Goal: Task Accomplishment & Management: Complete application form

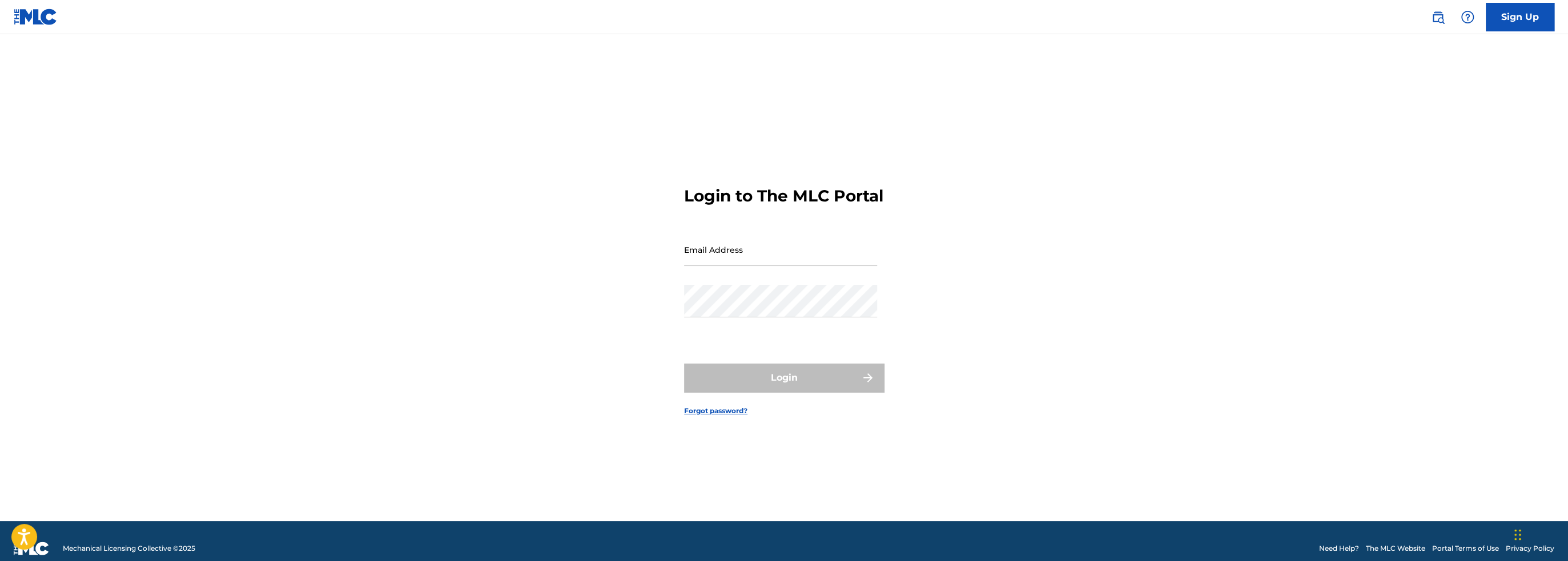
click at [737, 262] on input "Email Address" at bounding box center [781, 250] width 193 height 33
type input "[EMAIL_ADDRESS][DOMAIN_NAME]"
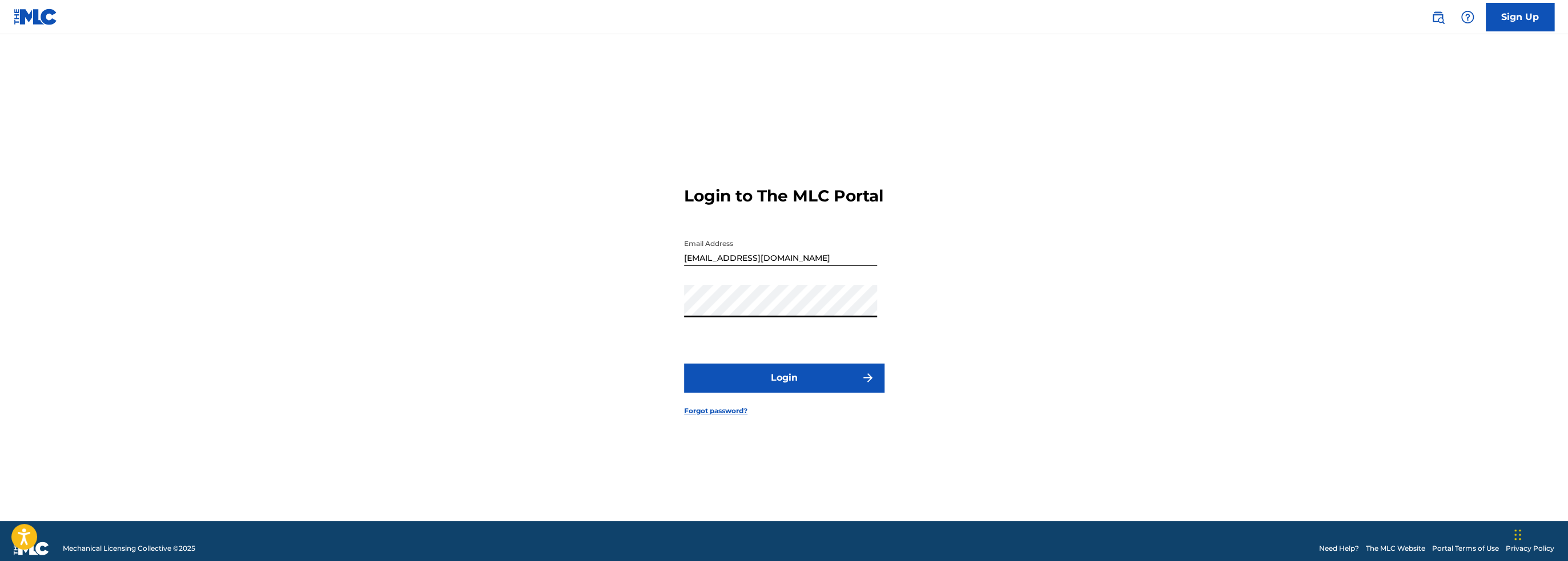
click at [797, 392] on button "Login" at bounding box center [784, 378] width 200 height 29
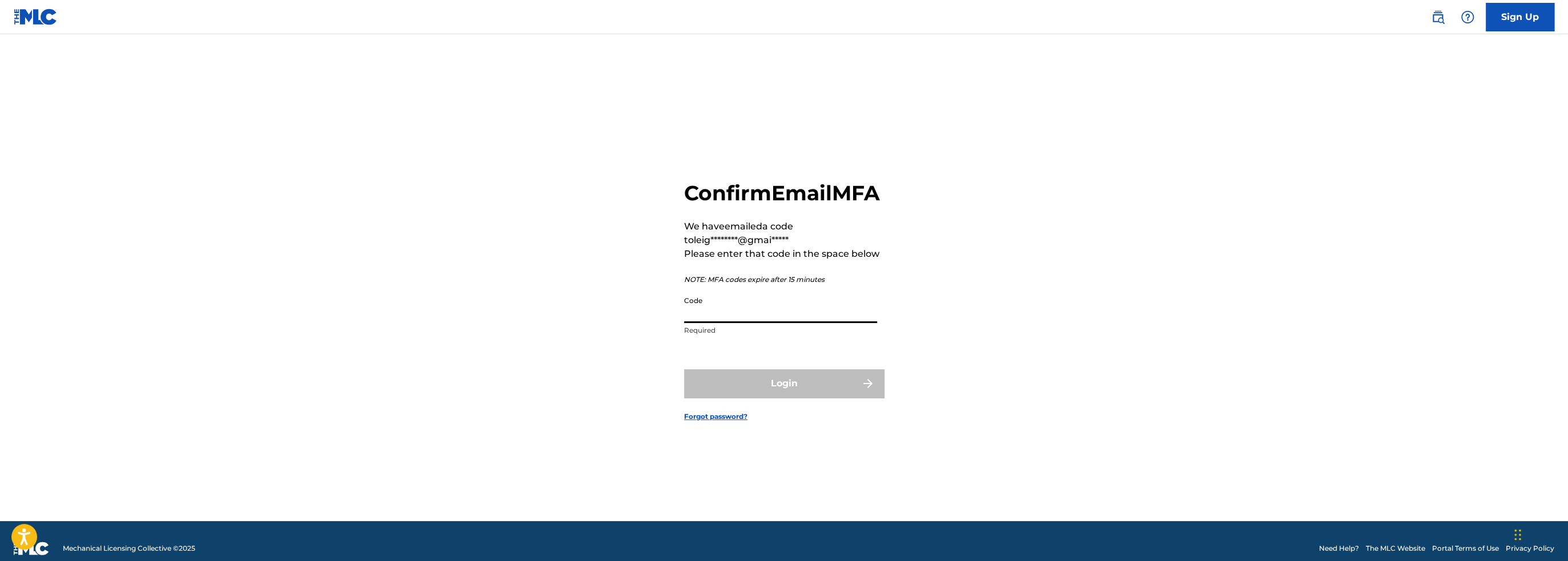
click at [781, 324] on input "Code" at bounding box center [781, 307] width 193 height 33
click at [717, 324] on input "Code" at bounding box center [781, 307] width 193 height 33
paste input "046086"
type input "046086"
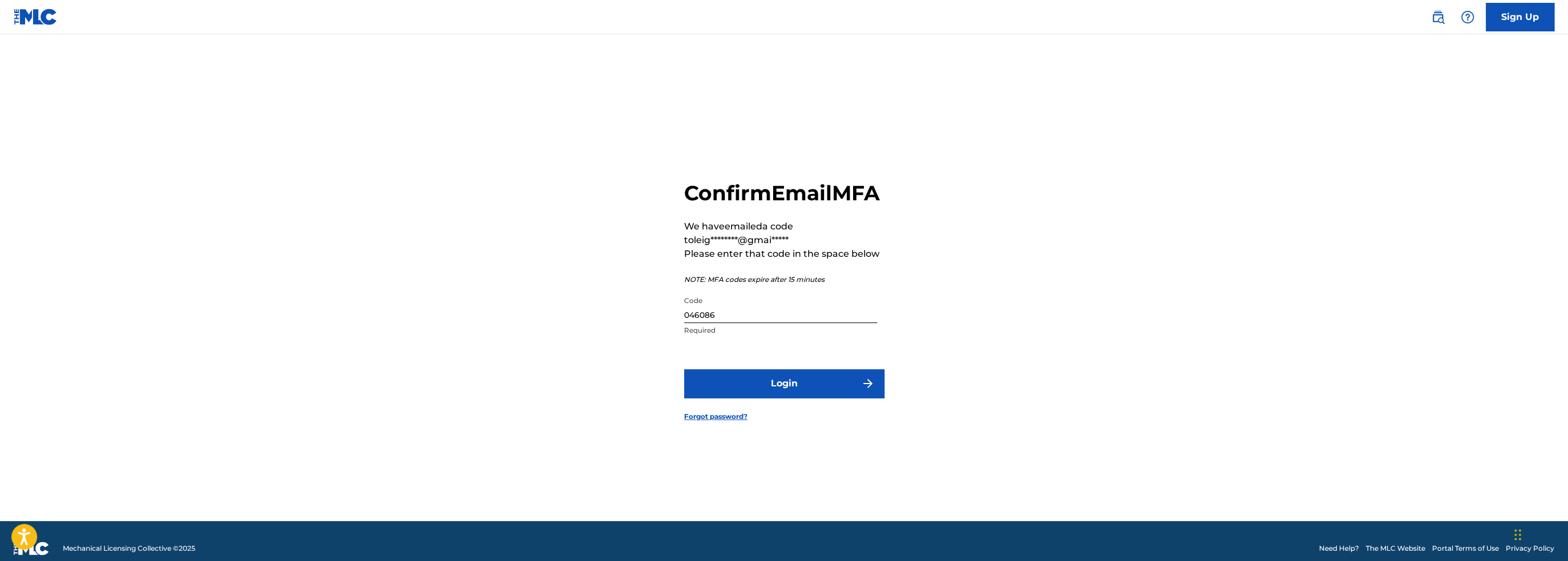
click at [767, 397] on button "Login" at bounding box center [784, 384] width 200 height 29
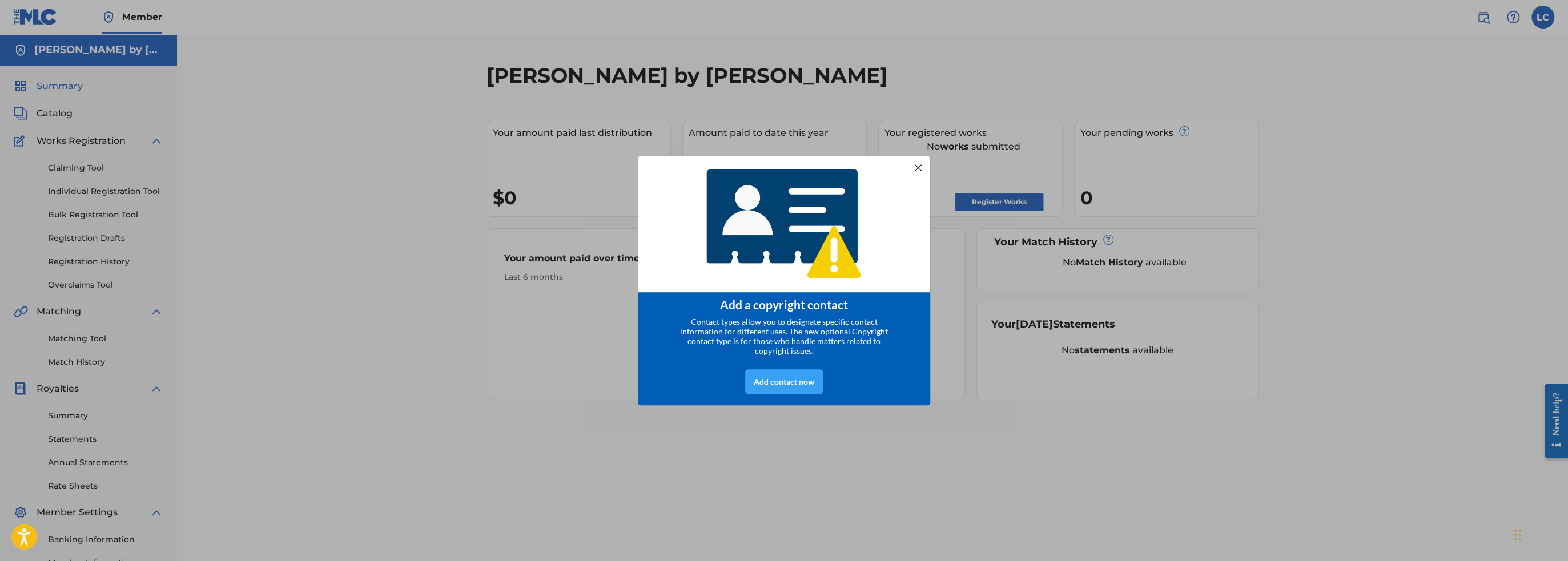
click at [804, 385] on div "Add contact now" at bounding box center [784, 381] width 78 height 24
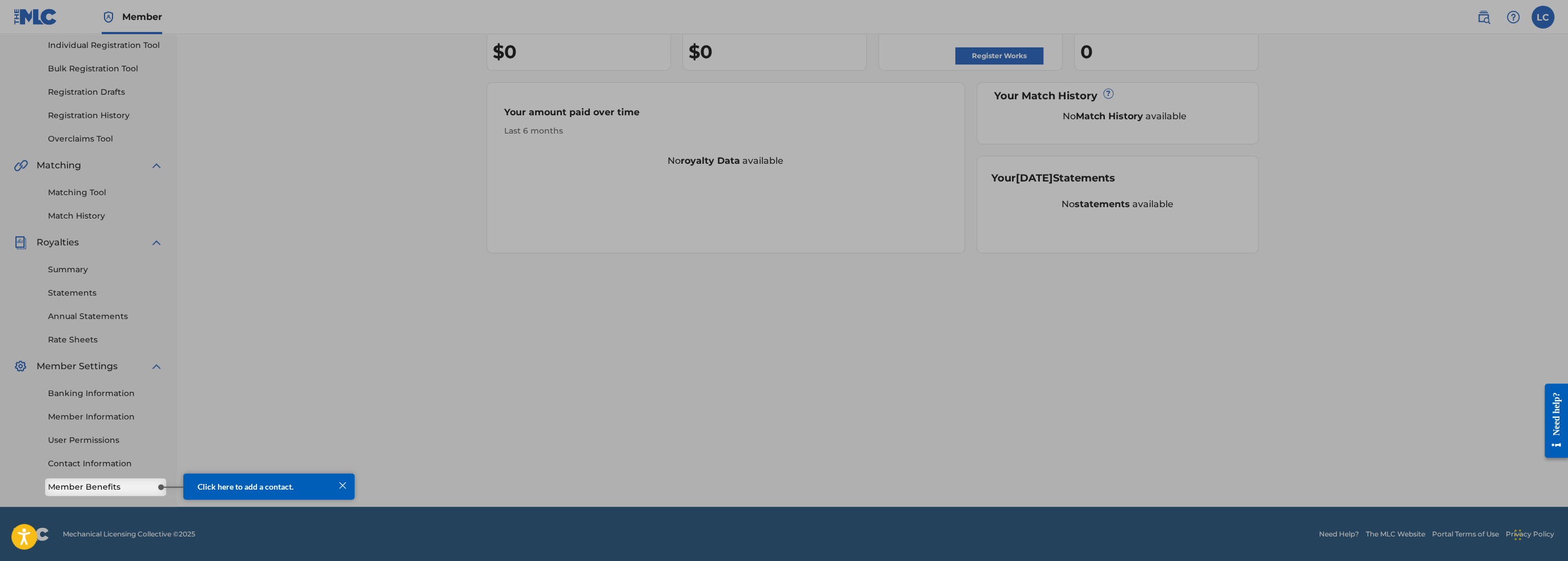
click at [110, 488] on link "Member Benefits" at bounding box center [106, 487] width 116 height 12
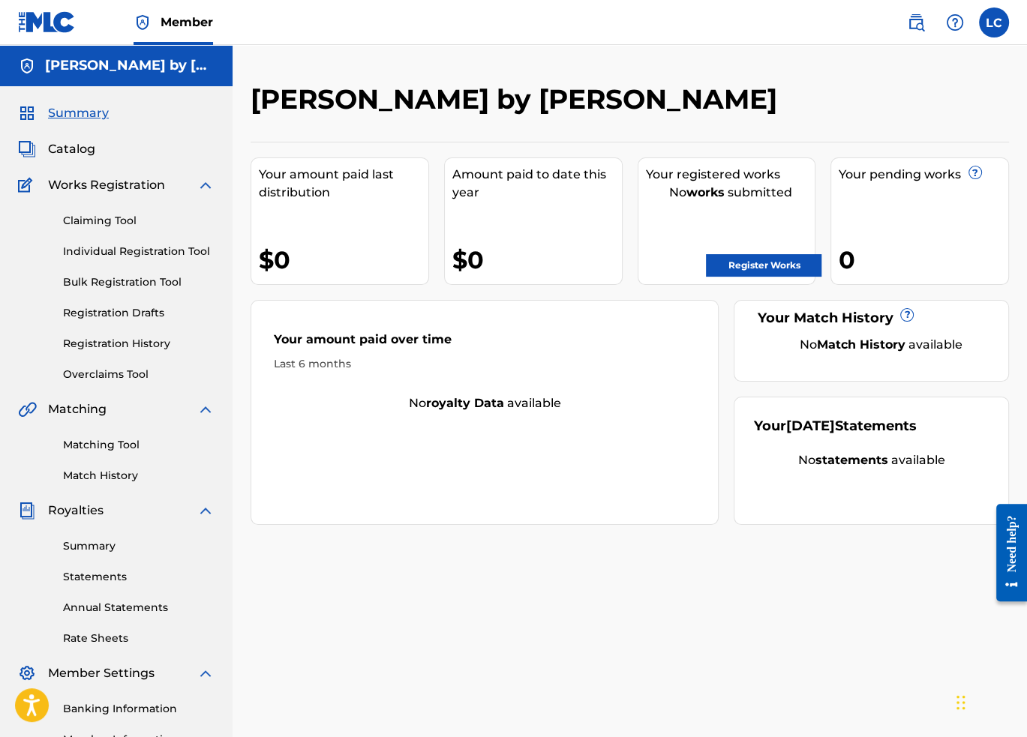
click at [742, 269] on link "Register Works" at bounding box center [764, 265] width 116 height 23
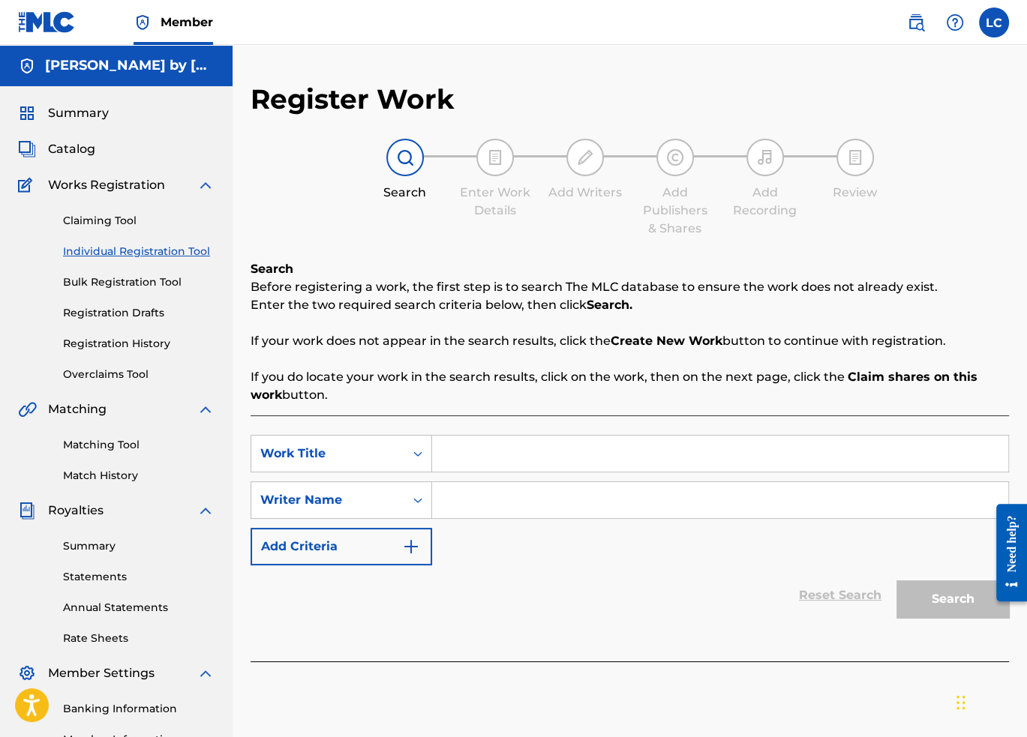
click at [455, 461] on input "Search Form" at bounding box center [720, 454] width 576 height 36
click at [421, 458] on icon "Search Form" at bounding box center [417, 453] width 15 height 15
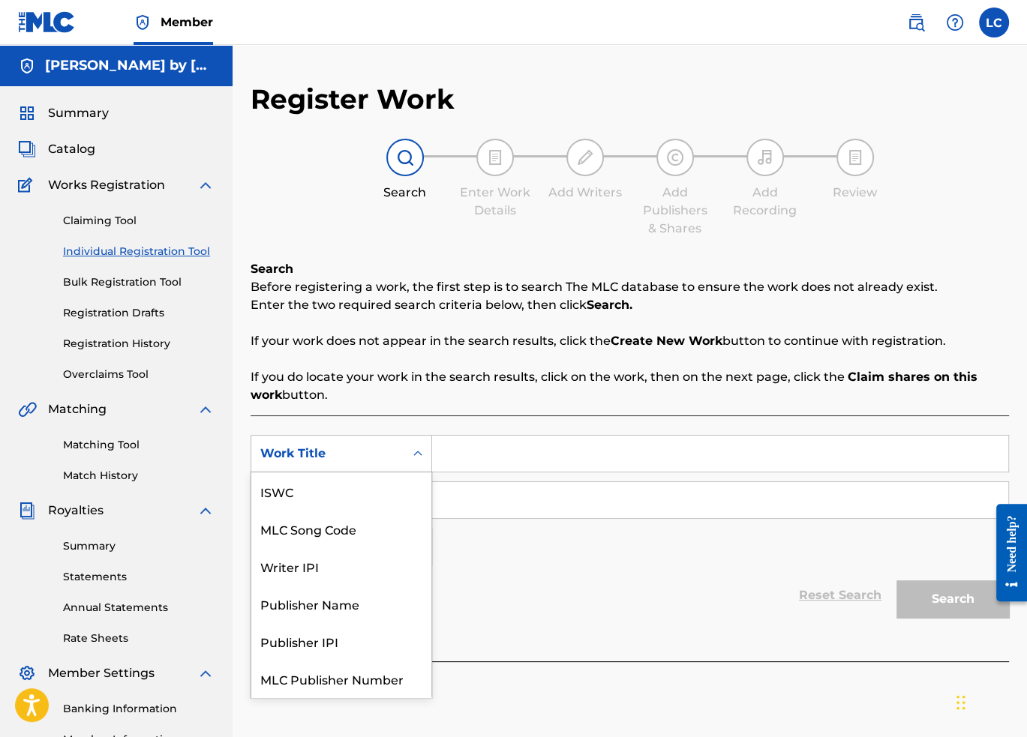
scroll to position [38, 0]
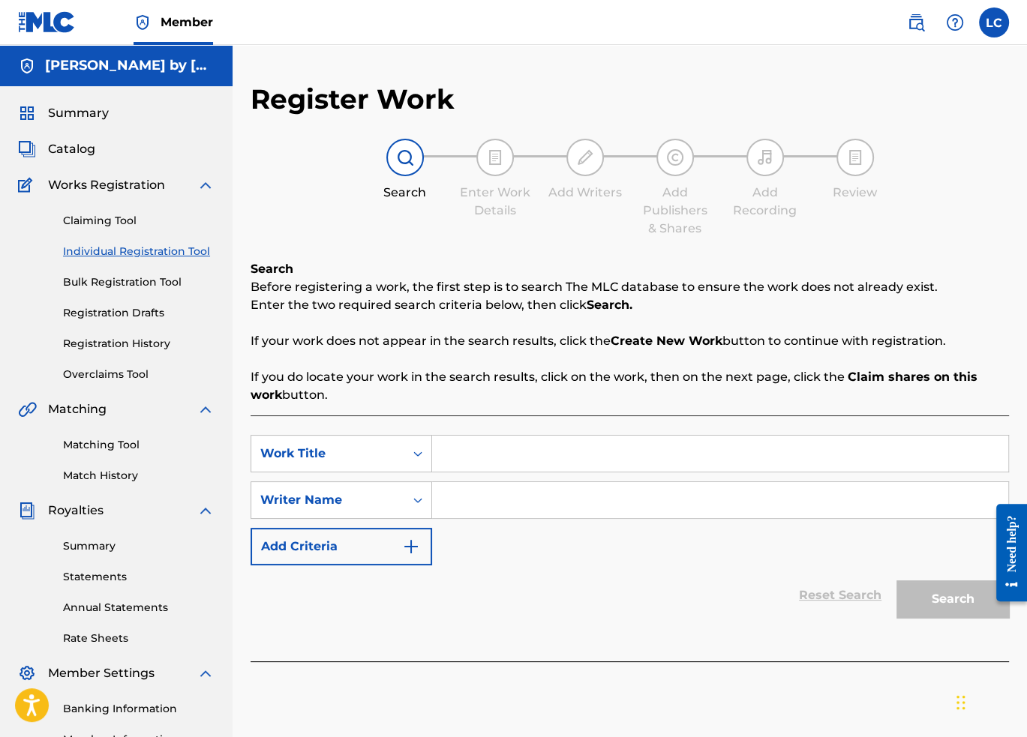
click at [467, 456] on input "Search Form" at bounding box center [720, 454] width 576 height 36
click at [591, 457] on input "Search Form" at bounding box center [720, 454] width 576 height 36
type input "Hawaiian Time"
click at [414, 547] on img "Search Form" at bounding box center [411, 547] width 18 height 18
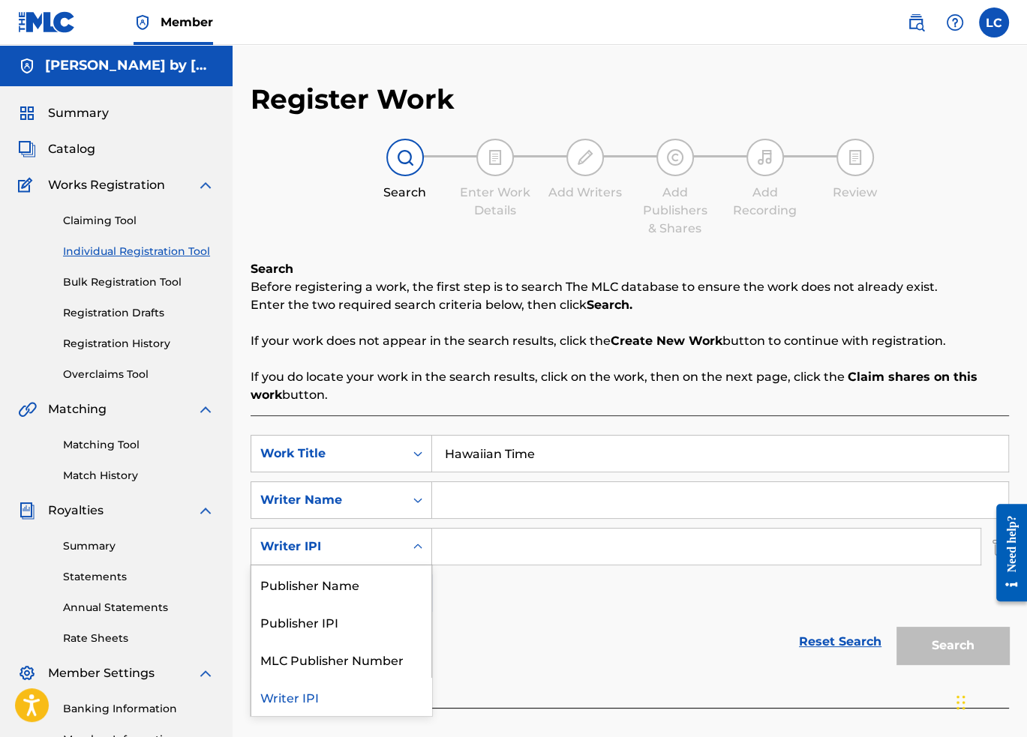
click at [408, 548] on div "Search Form" at bounding box center [417, 546] width 27 height 27
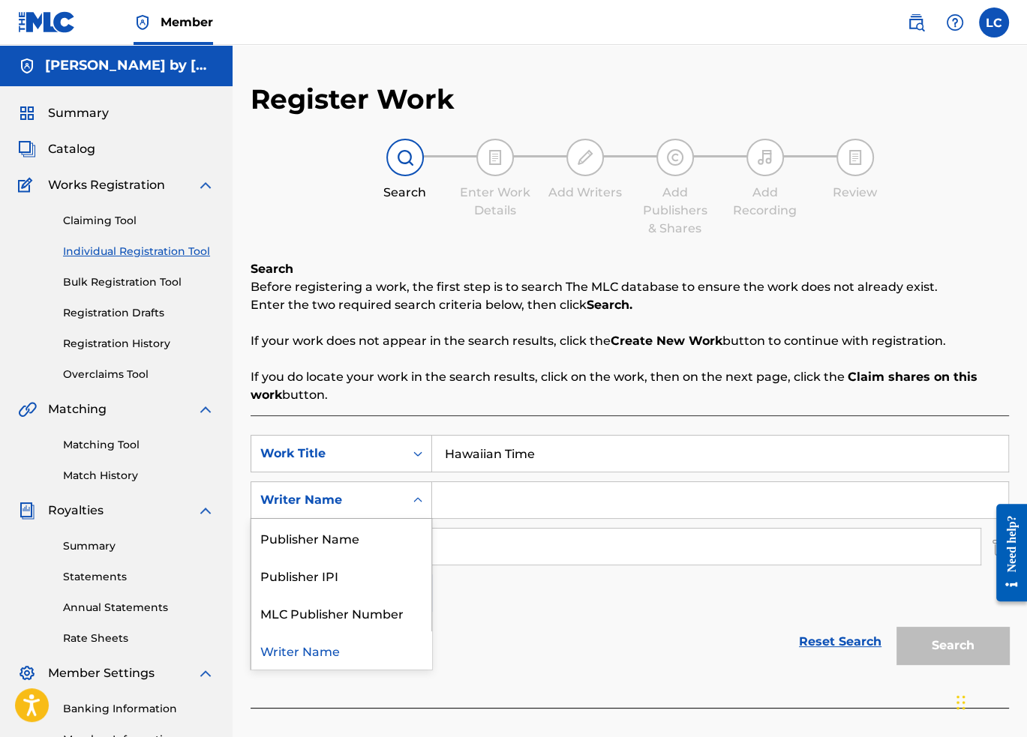
click at [423, 506] on icon "Search Form" at bounding box center [417, 500] width 15 height 15
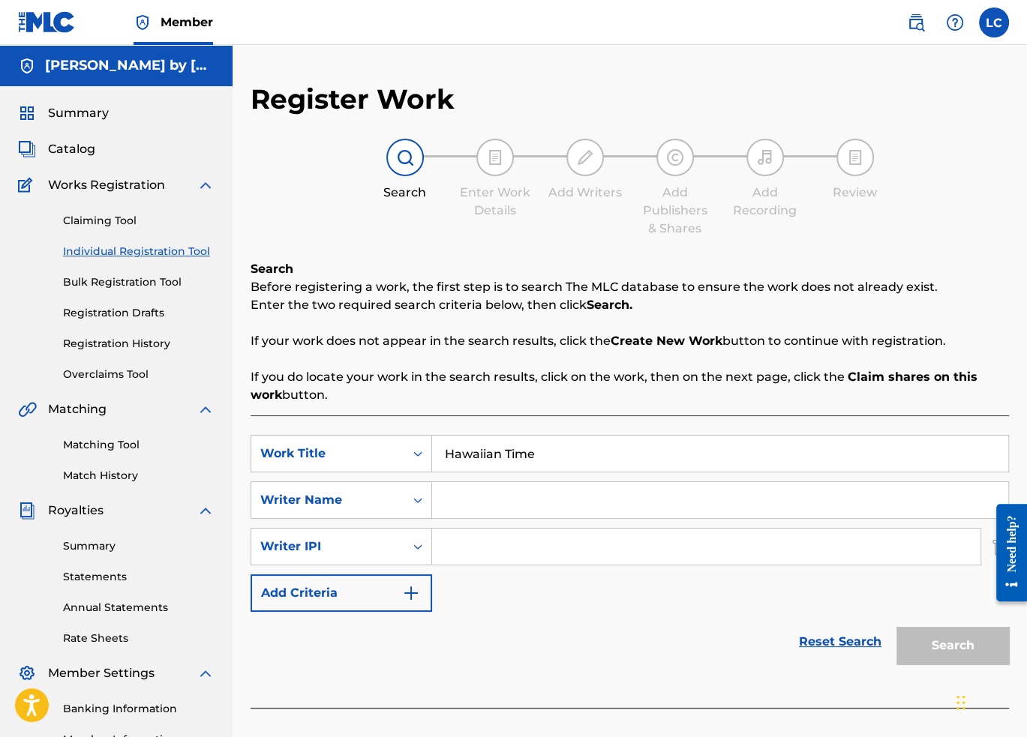
click at [609, 591] on div "SearchWithCriteria46bff80b-d650-4a39-8aa3-56d8c28a798a Work Title Hawaiian Time…" at bounding box center [630, 523] width 758 height 177
click at [492, 497] on input "Search Form" at bounding box center [720, 500] width 576 height 36
type input "[PERSON_NAME]"
click at [494, 547] on input "Search Form" at bounding box center [706, 547] width 548 height 36
click at [521, 545] on input "Search Form" at bounding box center [706, 547] width 548 height 36
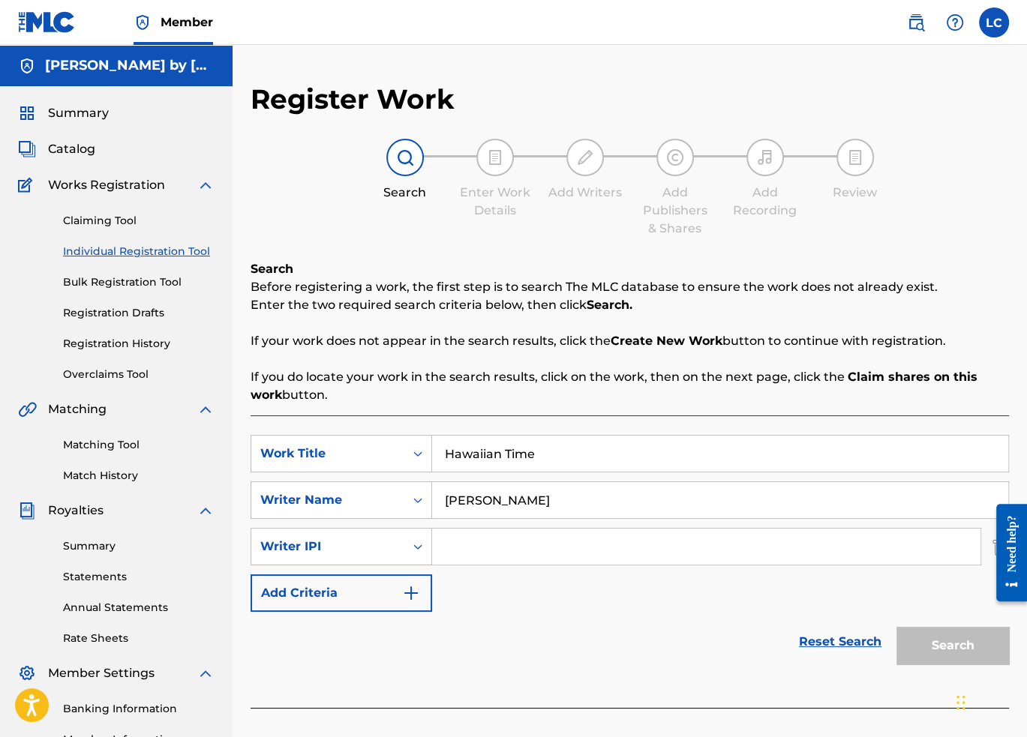
paste input "7981072"
type input "7981072"
click at [415, 587] on img "Search Form" at bounding box center [411, 593] width 18 height 18
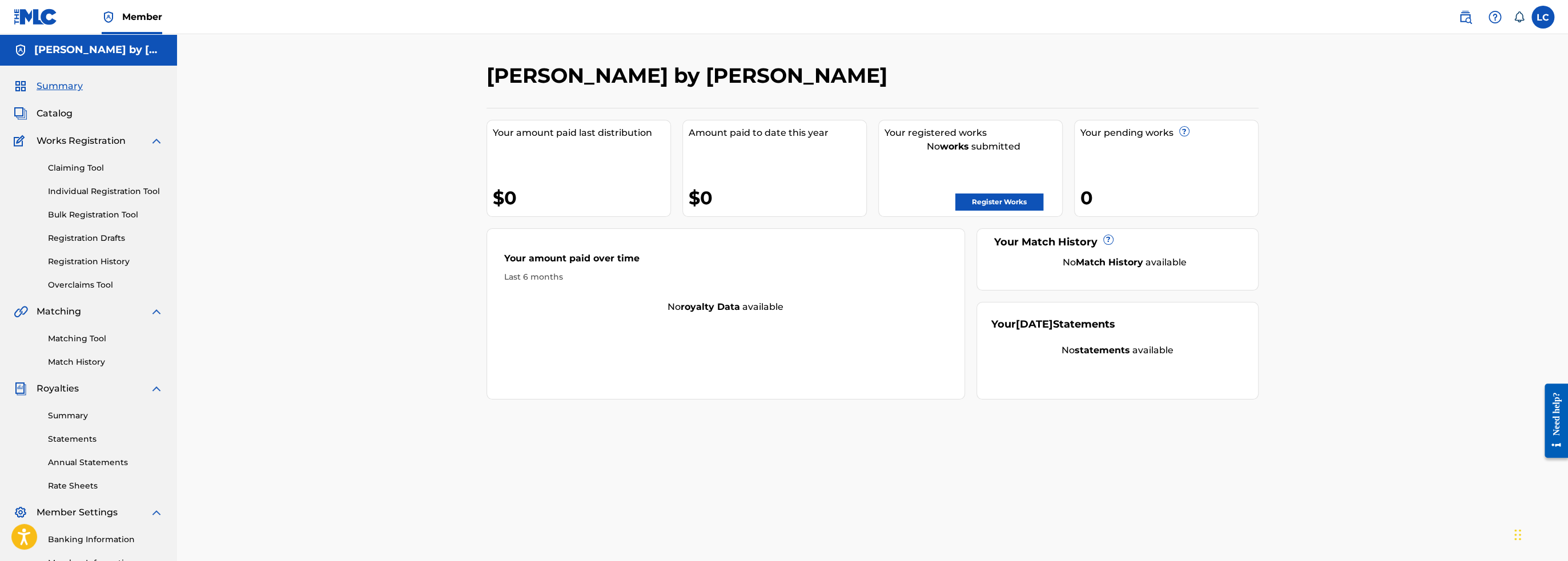
click at [990, 207] on link "Register Works" at bounding box center [999, 202] width 88 height 18
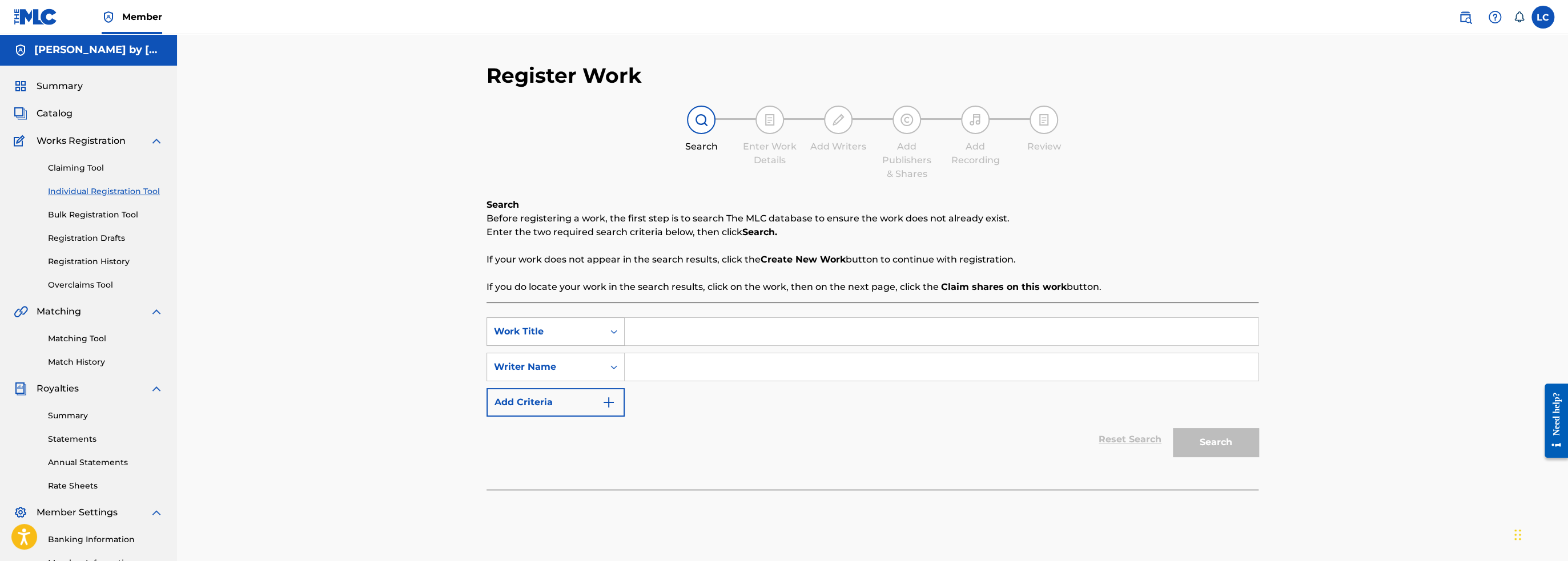
click at [611, 331] on icon "Search Form" at bounding box center [613, 332] width 7 height 4
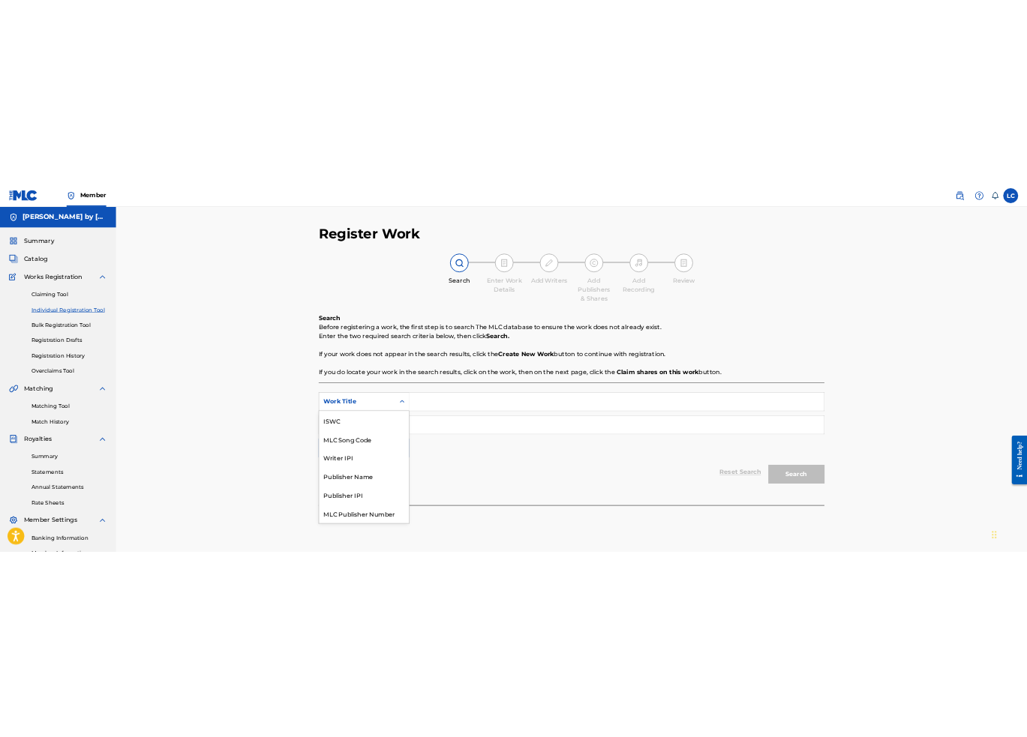
scroll to position [38, 0]
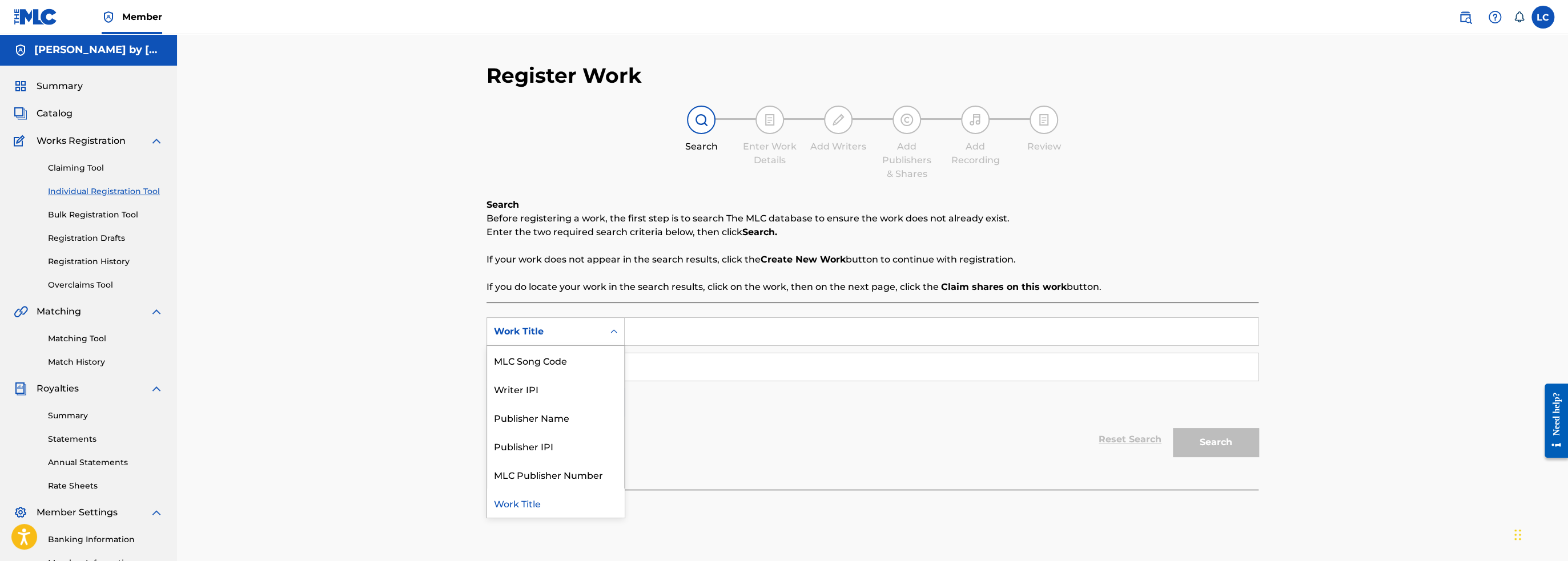
click at [648, 333] on input "Search Form" at bounding box center [942, 332] width 633 height 27
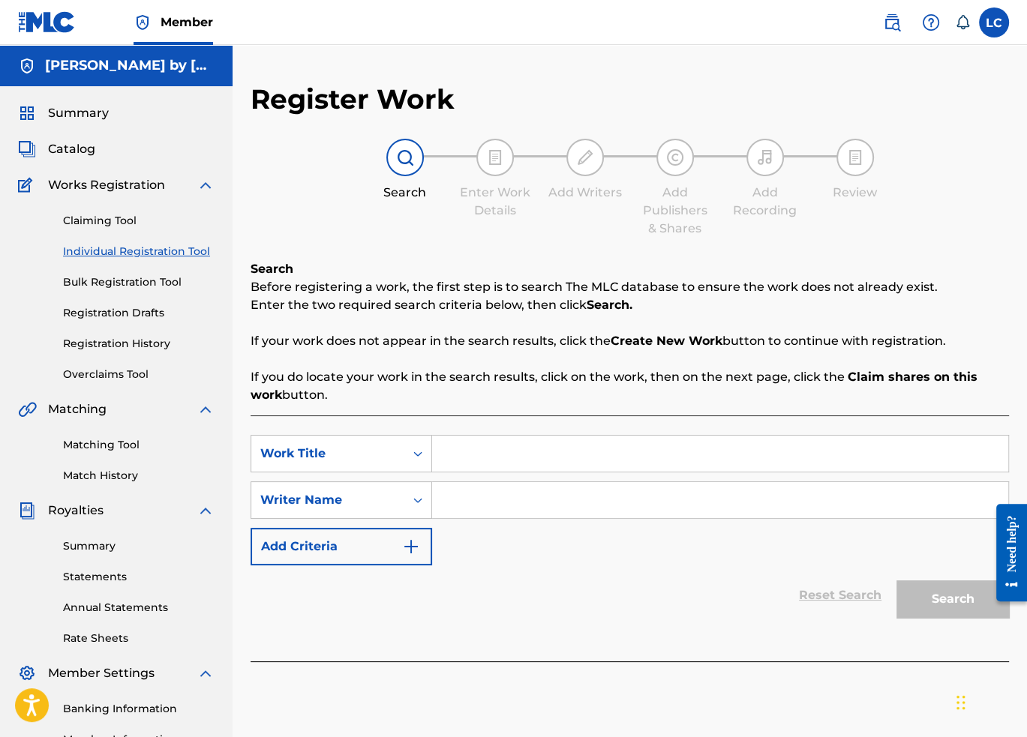
click at [467, 450] on input "Search Form" at bounding box center [720, 454] width 576 height 36
type input "[PERSON_NAME] State of Mind"
click at [461, 503] on input "Search Form" at bounding box center [720, 500] width 576 height 36
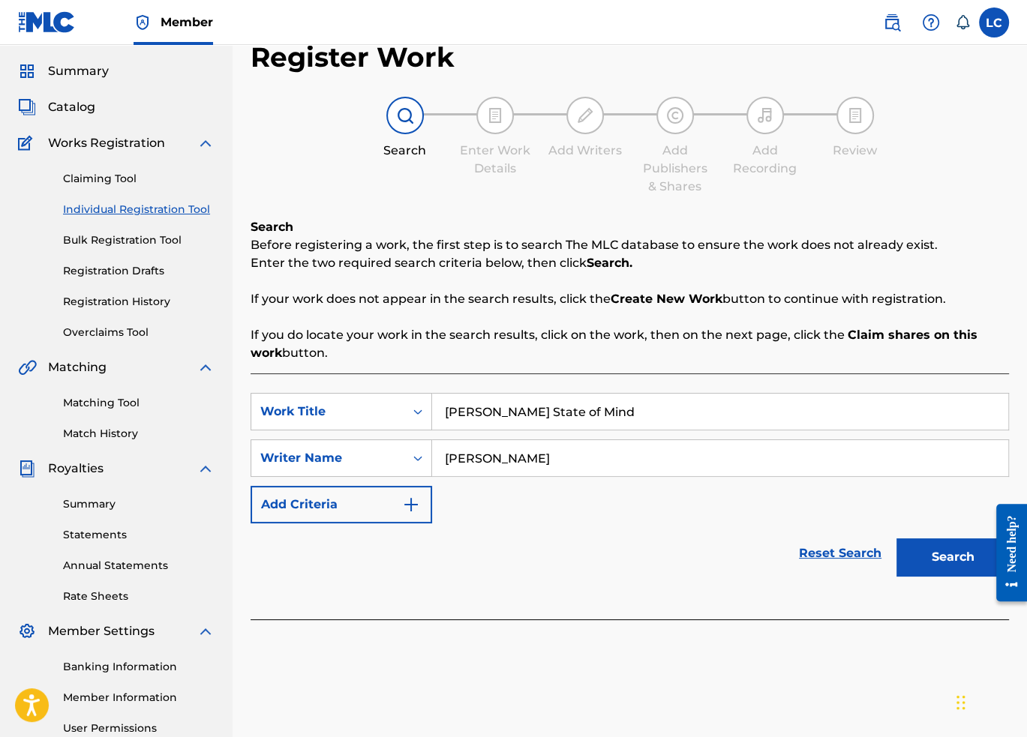
scroll to position [117, 0]
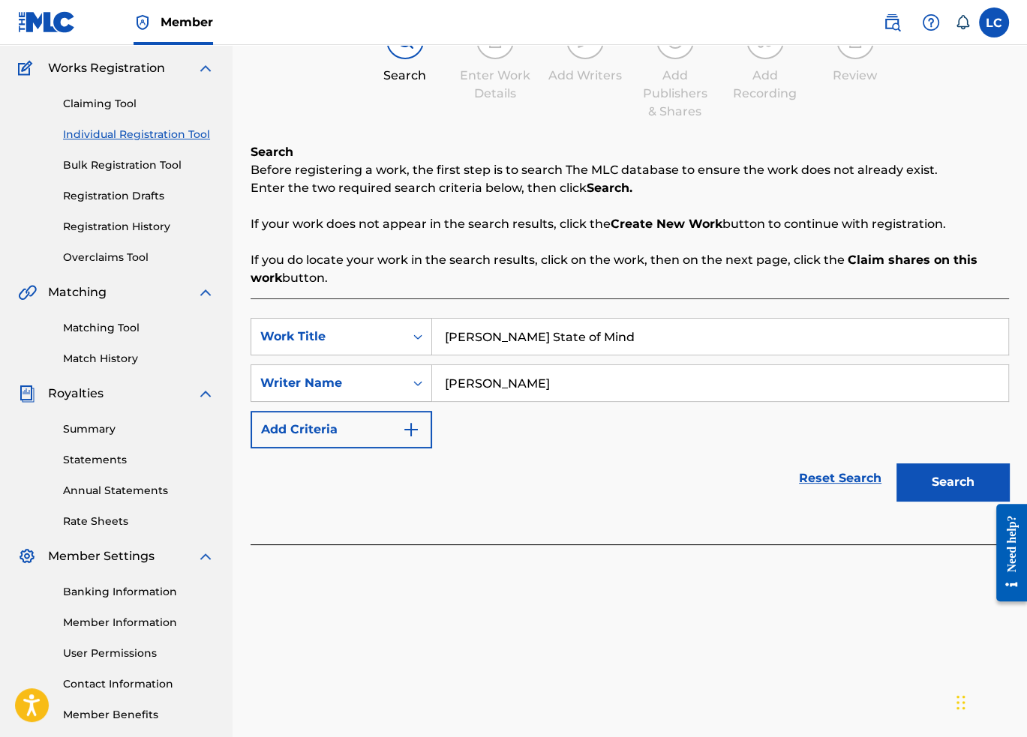
type input "[PERSON_NAME]"
click at [423, 431] on button "Add Criteria" at bounding box center [342, 430] width 182 height 38
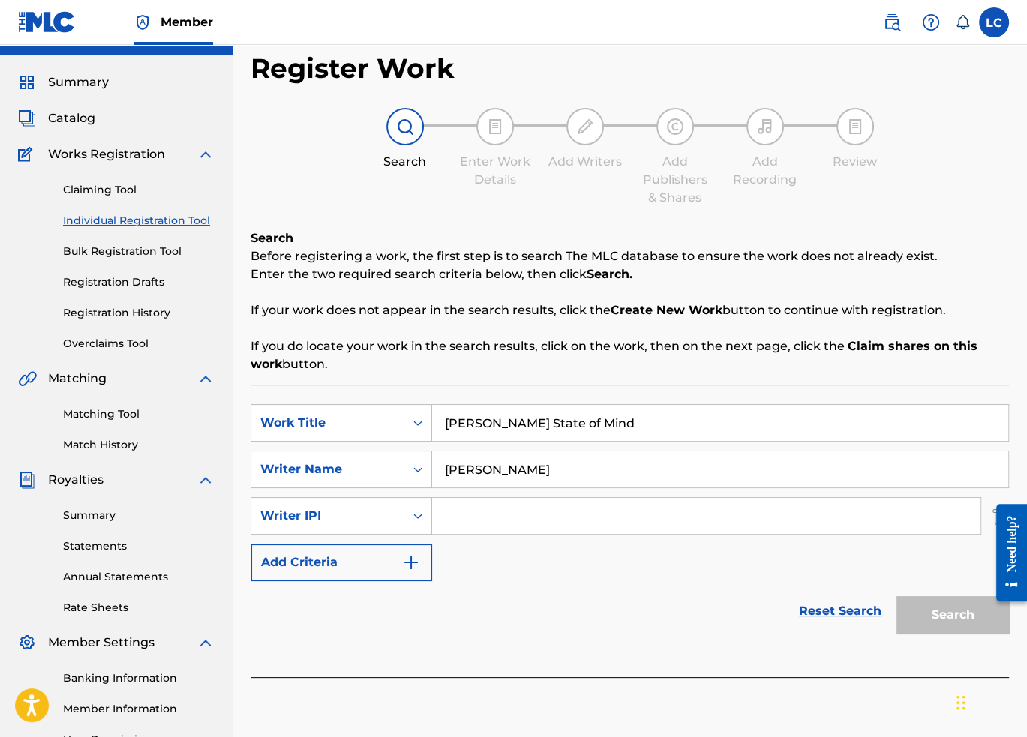
scroll to position [0, 0]
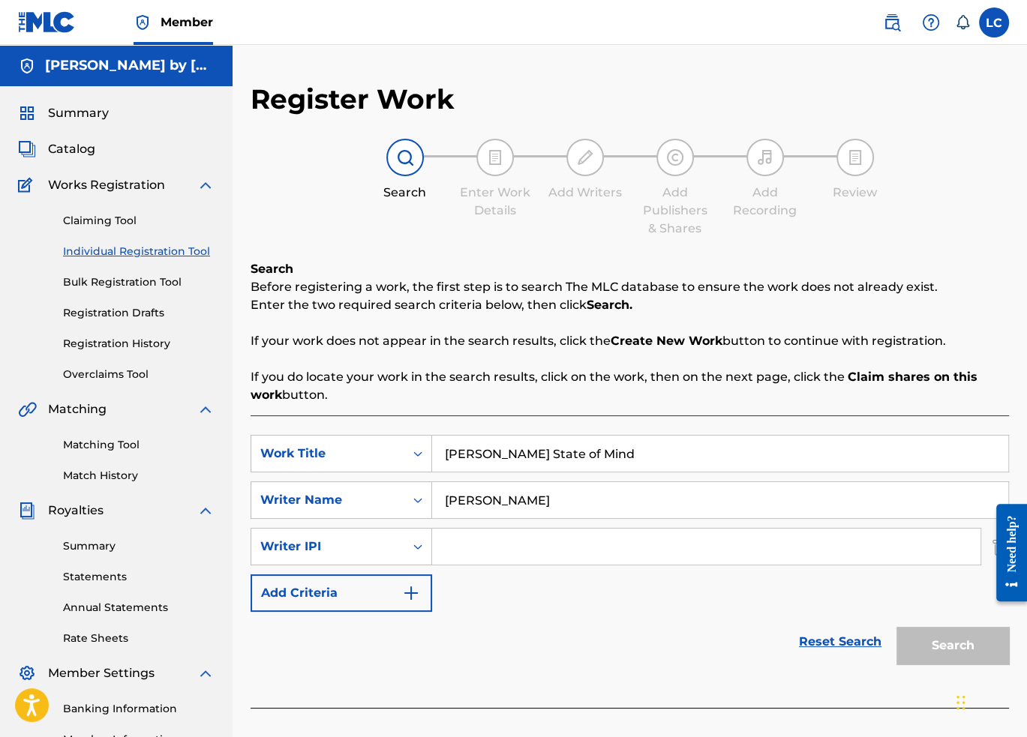
click at [62, 15] on img at bounding box center [47, 22] width 58 height 22
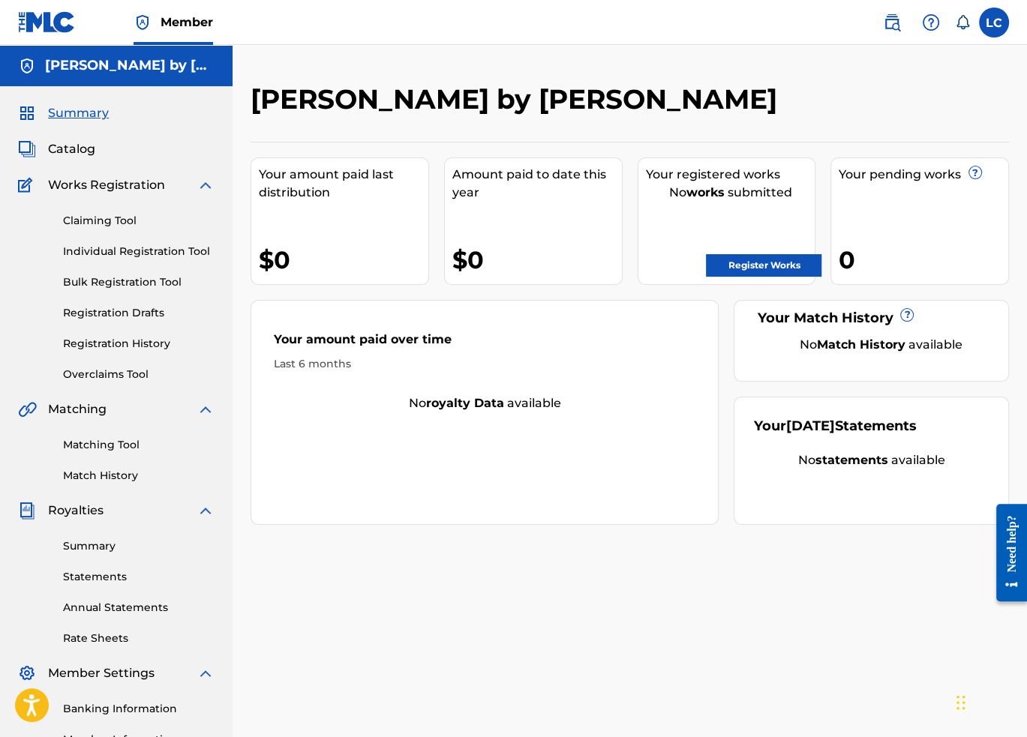
click at [764, 260] on link "Register Works" at bounding box center [764, 265] width 116 height 23
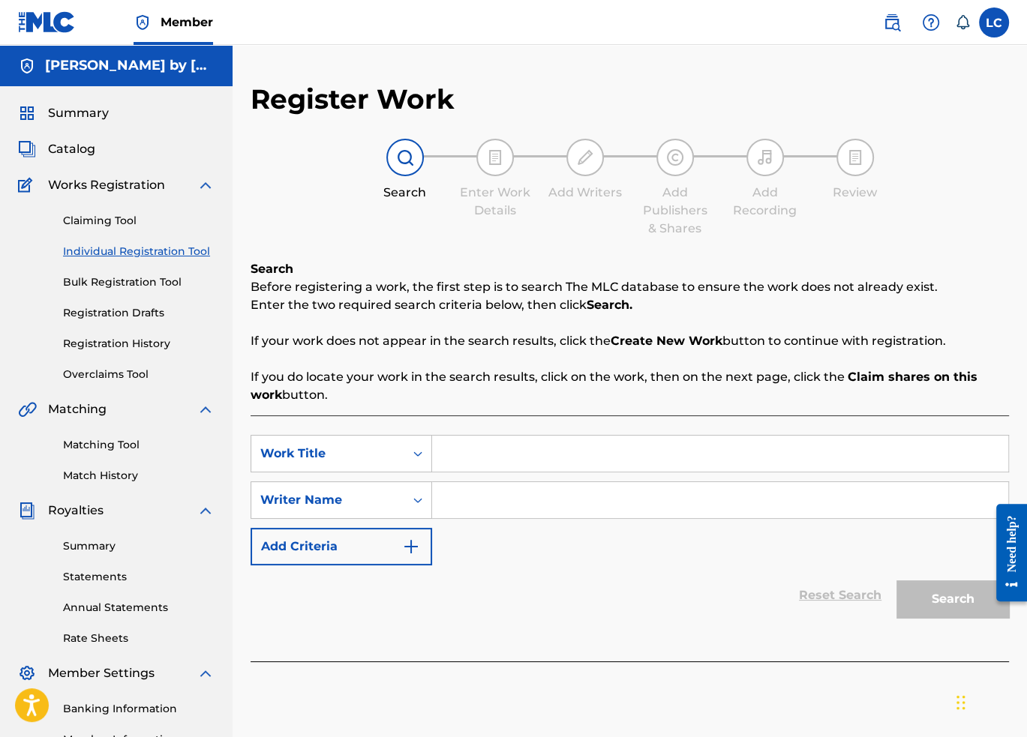
click at [64, 152] on span "Catalog" at bounding box center [71, 149] width 47 height 18
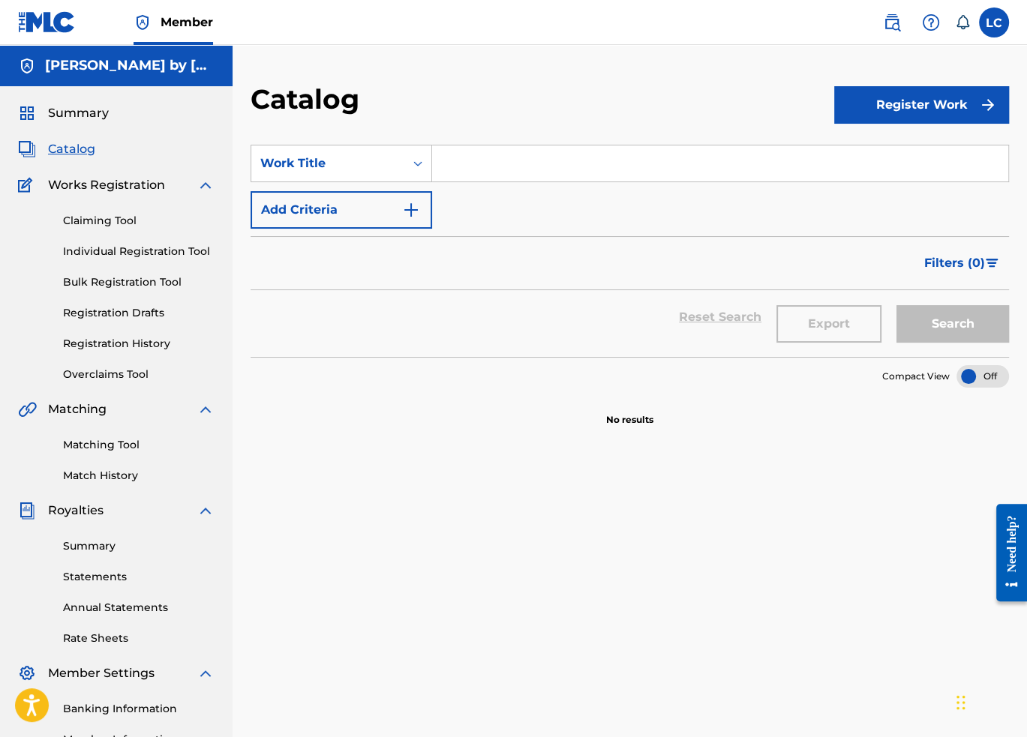
click at [81, 146] on span "Catalog" at bounding box center [71, 149] width 47 height 18
click at [465, 160] on input "Search Form" at bounding box center [720, 164] width 576 height 36
click at [473, 173] on input "Search Form" at bounding box center [720, 164] width 576 height 36
type input "Hawaiian Time"
click at [406, 208] on img "Search Form" at bounding box center [411, 210] width 18 height 18
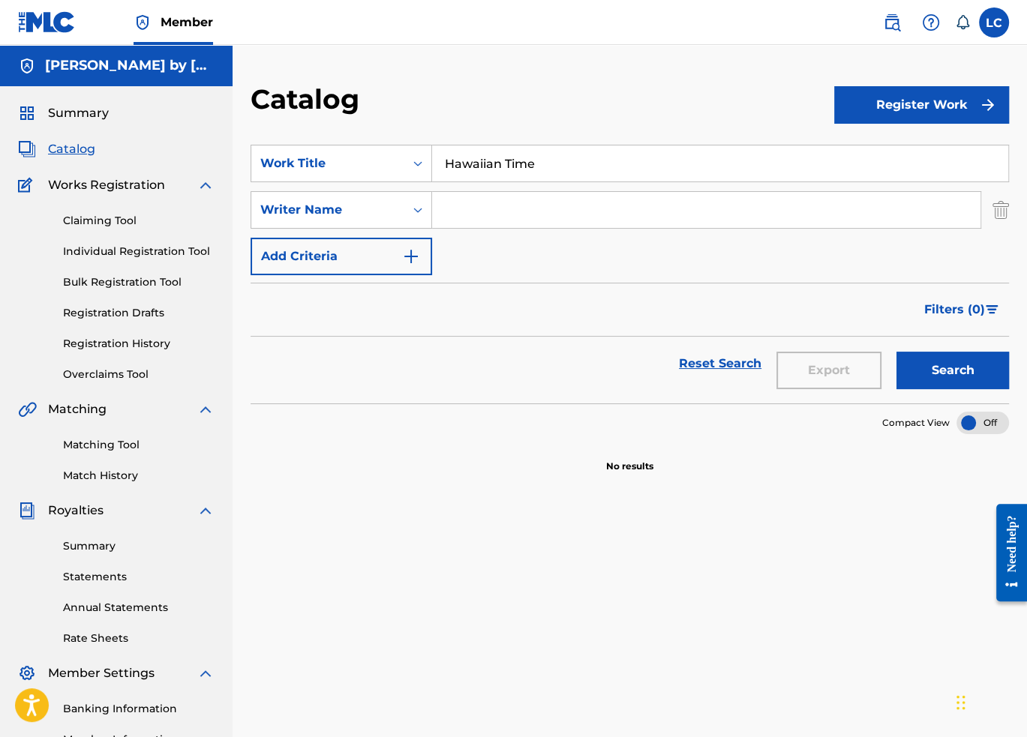
click at [462, 216] on input "Search Form" at bounding box center [706, 210] width 548 height 36
type input "[PERSON_NAME]"
click at [417, 254] on img "Search Form" at bounding box center [411, 257] width 18 height 18
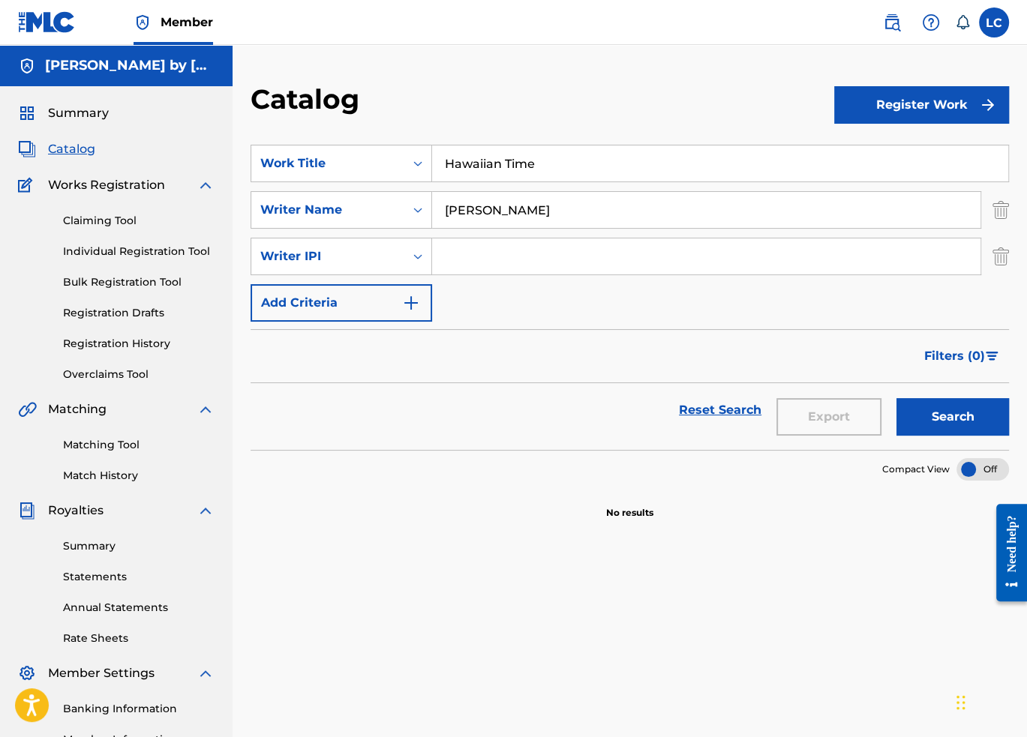
click at [460, 260] on input "Search Form" at bounding box center [706, 257] width 548 height 36
click at [585, 263] on input "Search Form" at bounding box center [706, 257] width 548 height 36
paste input "7981072"
type input "7981072"
click at [416, 308] on img "Search Form" at bounding box center [411, 303] width 18 height 18
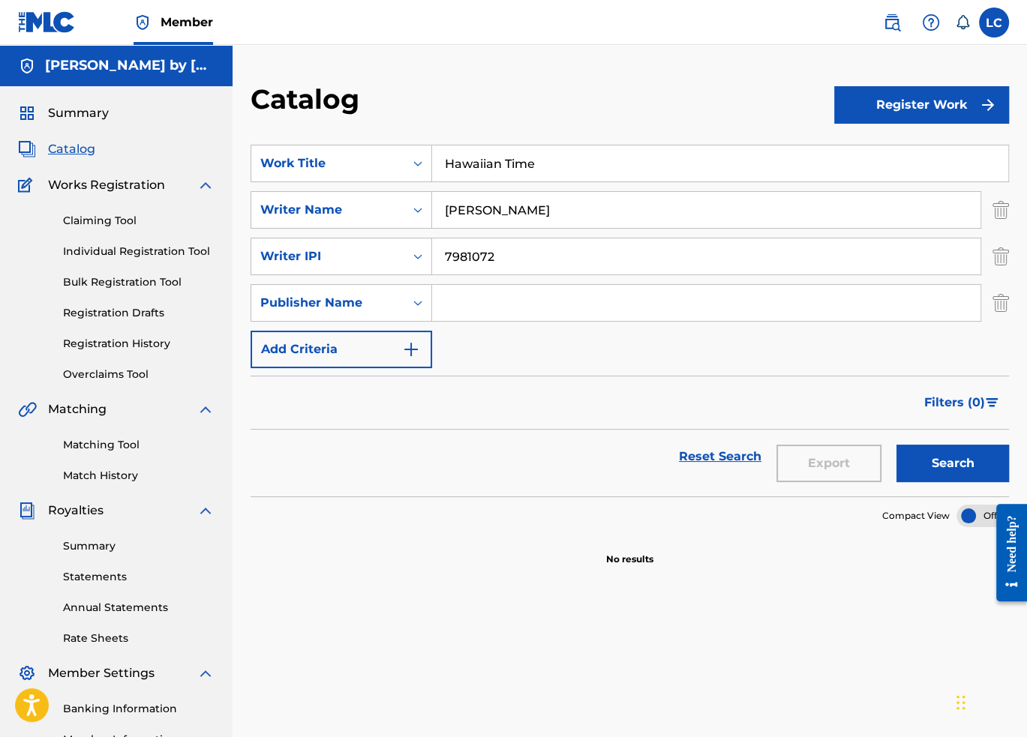
click at [488, 305] on input "Search Form" at bounding box center [706, 303] width 548 height 36
click at [503, 302] on input "Search Form" at bounding box center [706, 303] width 548 height 36
paste input "[PERSON_NAME] by [PERSON_NAME]"
type input "[PERSON_NAME] by [PERSON_NAME]"
click at [417, 344] on img "Search Form" at bounding box center [411, 350] width 18 height 18
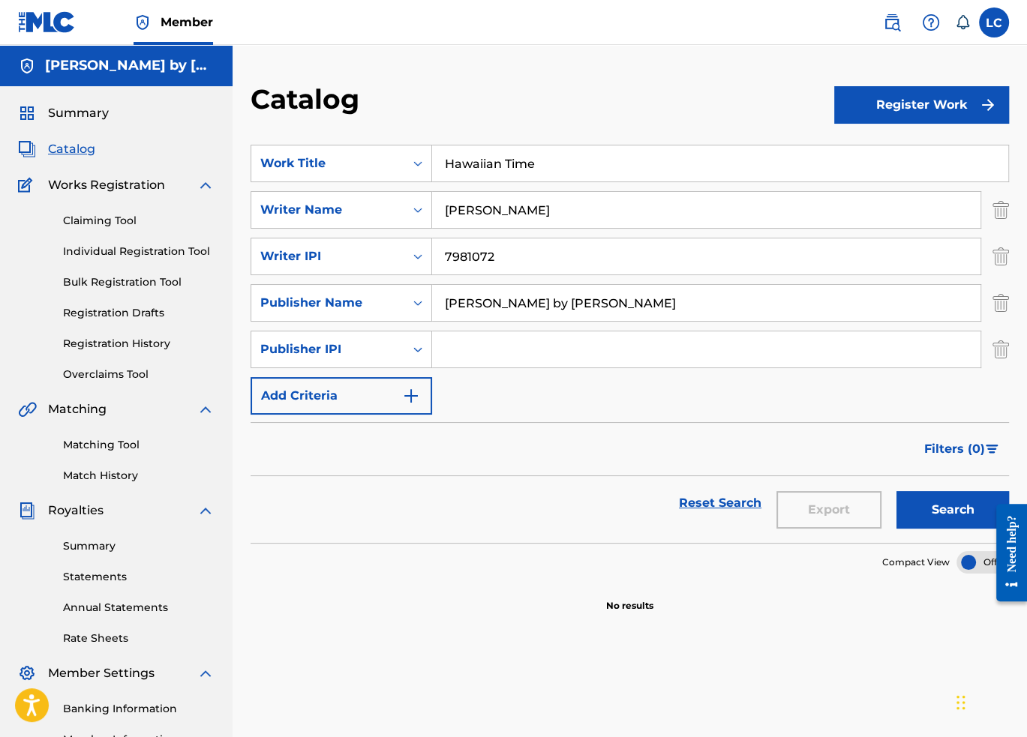
click at [474, 351] on input "Search Form" at bounding box center [706, 350] width 548 height 36
click at [599, 355] on input "Search Form" at bounding box center [706, 350] width 548 height 36
paste input "7981070"
type input "7981070"
click at [419, 395] on img "Search Form" at bounding box center [411, 396] width 18 height 18
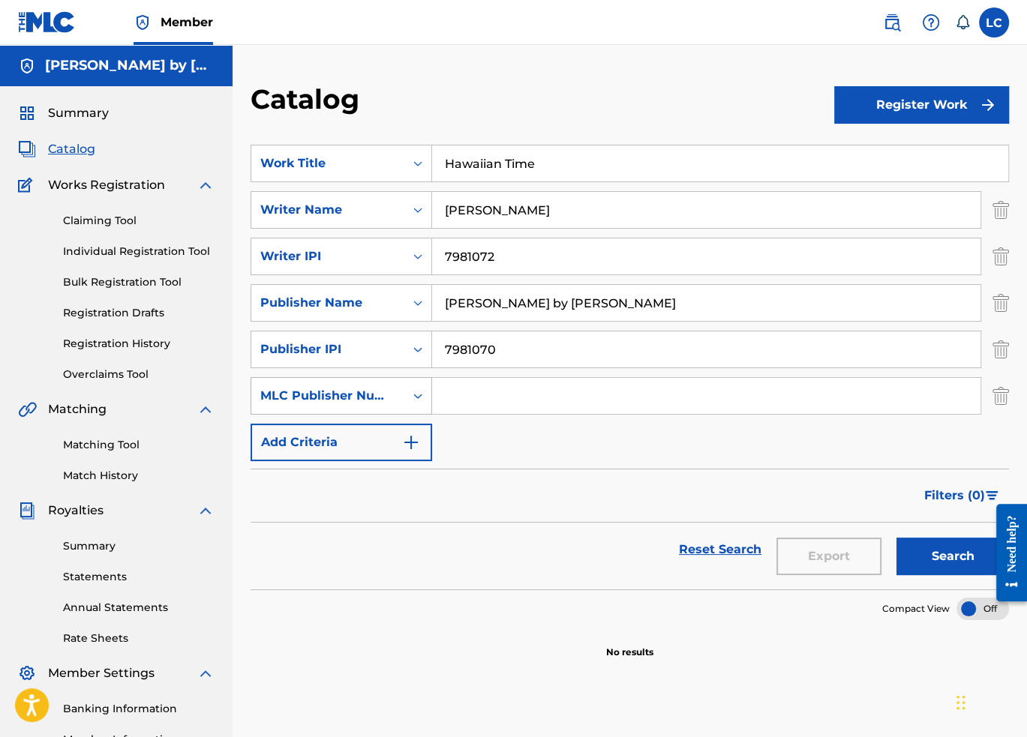
click at [374, 398] on div "MLC Publisher Number" at bounding box center [327, 396] width 135 height 18
click at [454, 399] on input "Search Form" at bounding box center [706, 396] width 548 height 36
paste input "1312531796"
type input "1312531796"
click at [417, 442] on img "Search Form" at bounding box center [411, 443] width 18 height 18
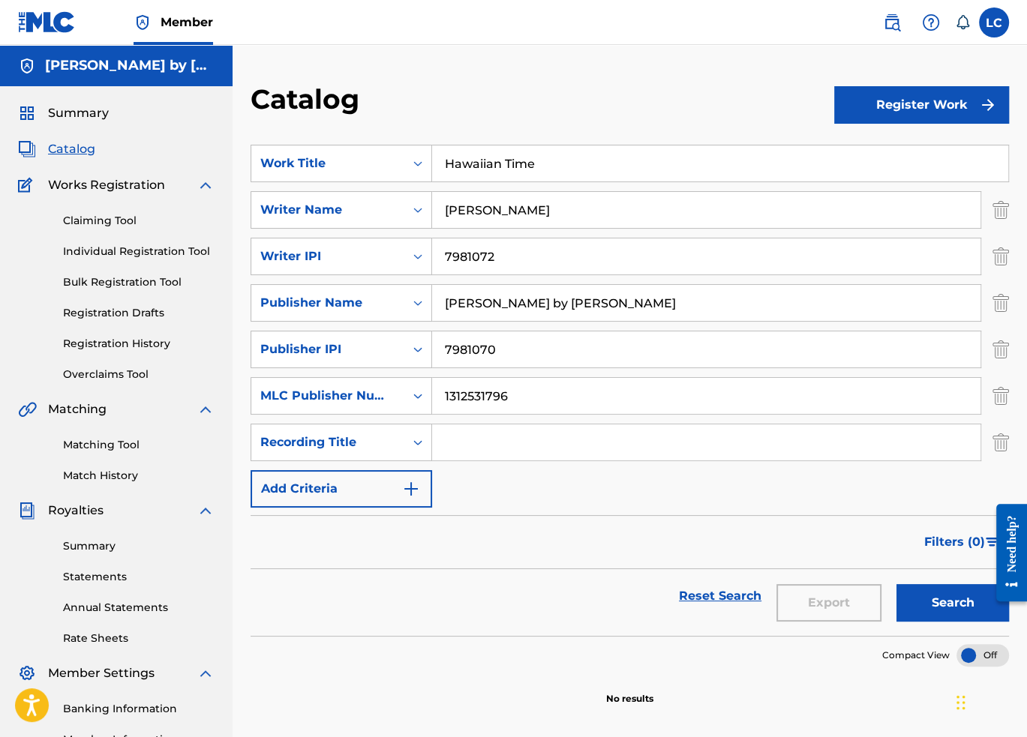
click at [415, 488] on img "Search Form" at bounding box center [411, 489] width 18 height 18
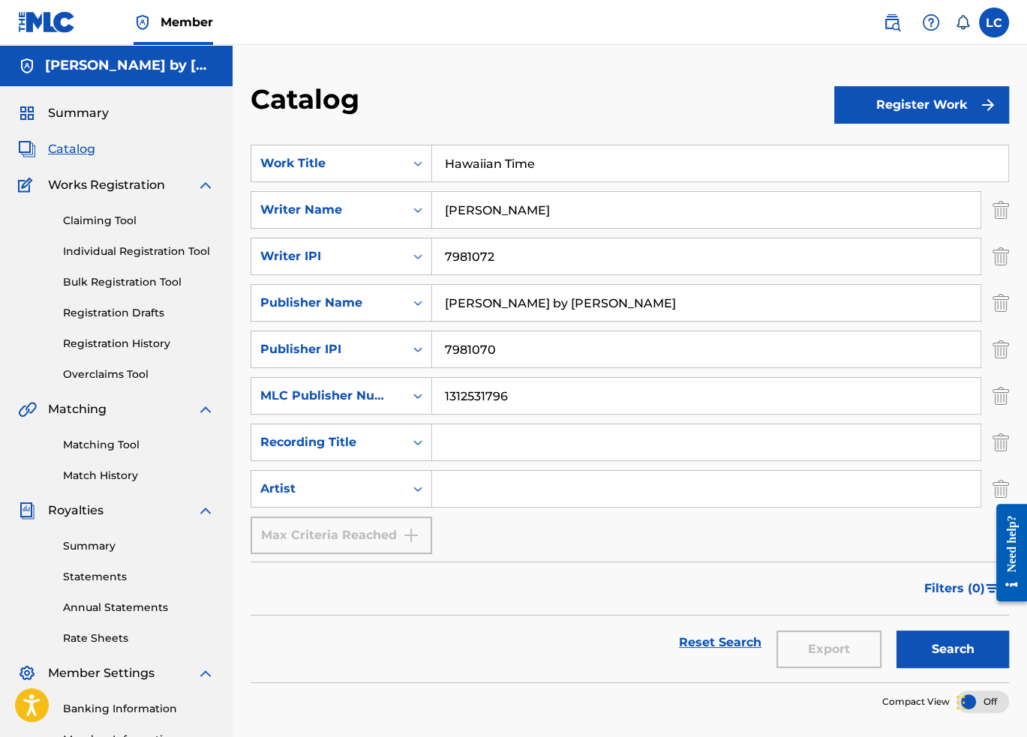
click at [462, 488] on input "Search Form" at bounding box center [706, 489] width 548 height 36
click at [995, 485] on img "Search Form" at bounding box center [1000, 489] width 17 height 38
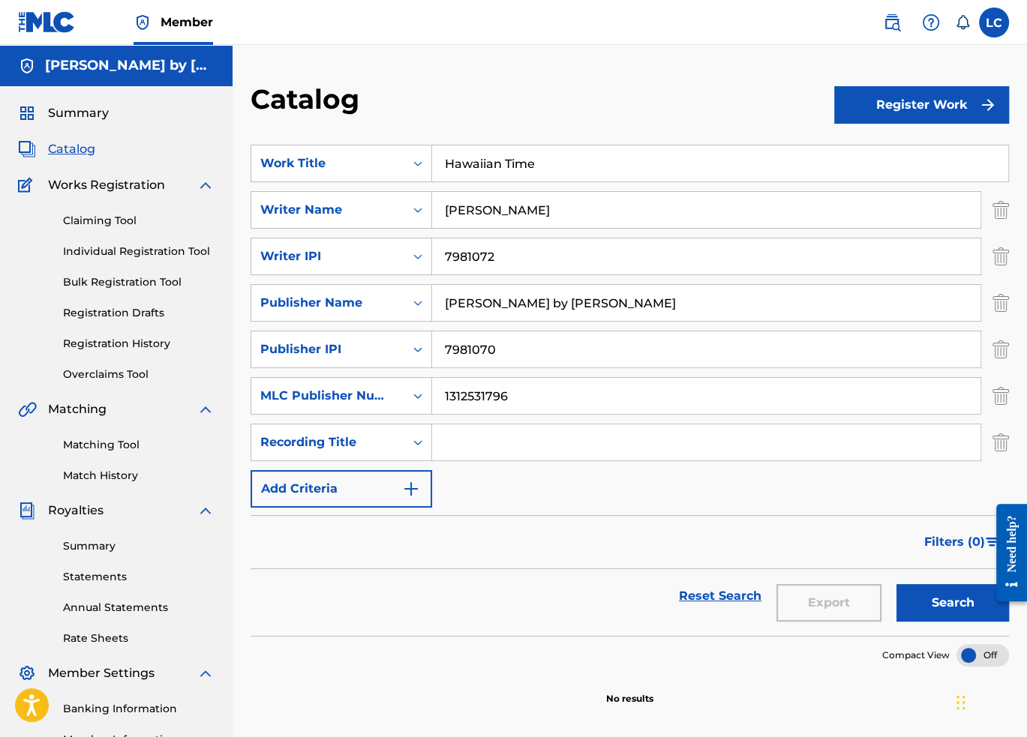
click at [997, 445] on img "Search Form" at bounding box center [1000, 443] width 17 height 38
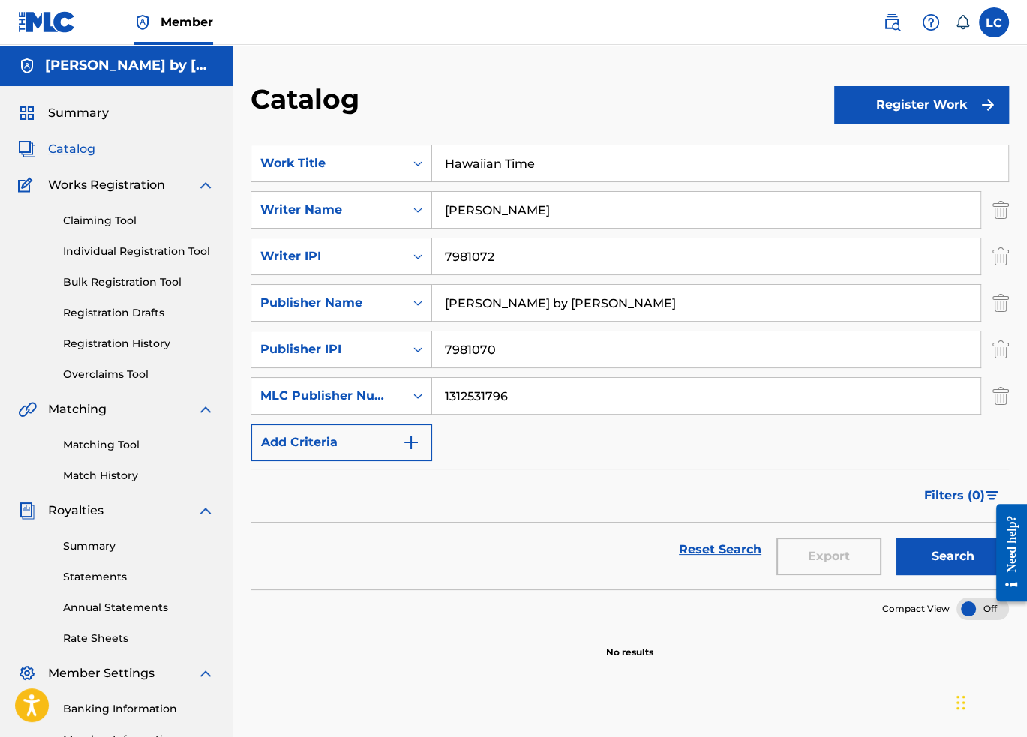
click at [901, 107] on button "Register Work" at bounding box center [921, 105] width 175 height 38
click at [855, 161] on link "Individual" at bounding box center [921, 154] width 175 height 36
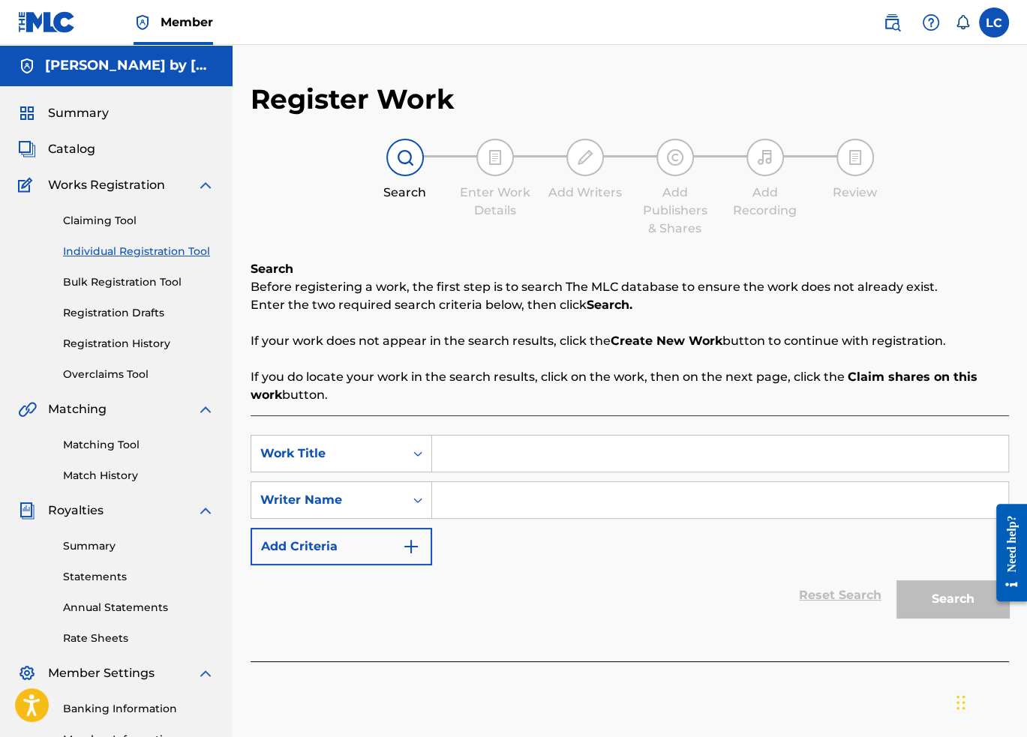
click at [491, 462] on input "Search Form" at bounding box center [720, 454] width 576 height 36
type input "[PERSON_NAME] State of Mind"
click at [492, 497] on input "Search Form" at bounding box center [720, 500] width 576 height 36
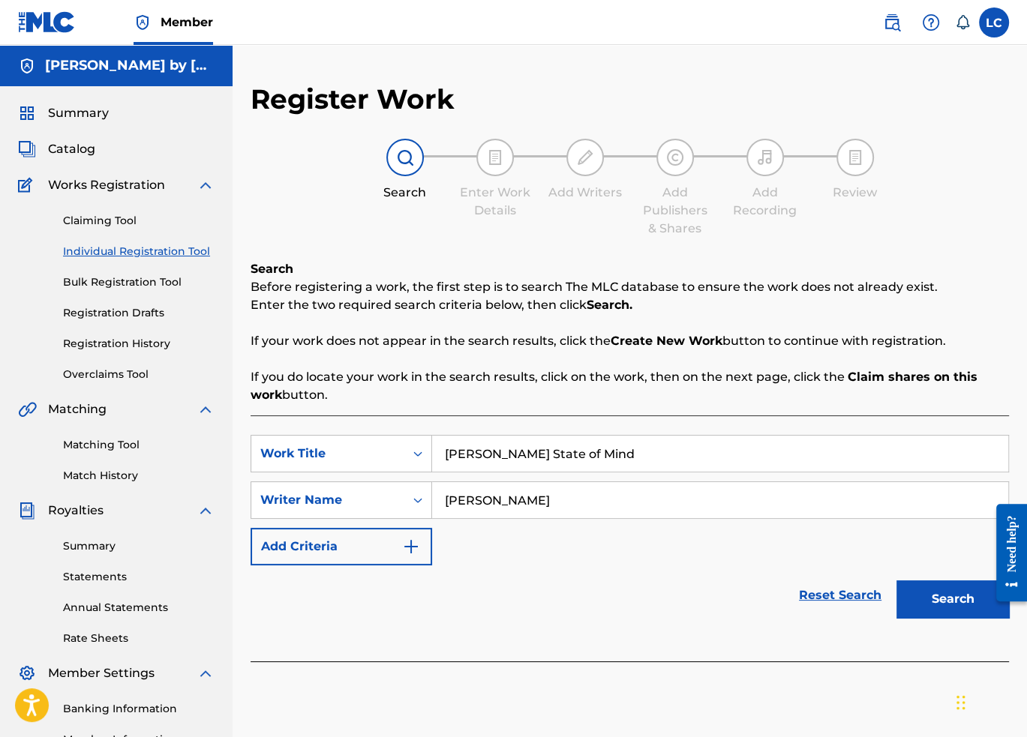
type input "[PERSON_NAME]"
click at [416, 545] on img "Search Form" at bounding box center [411, 547] width 18 height 18
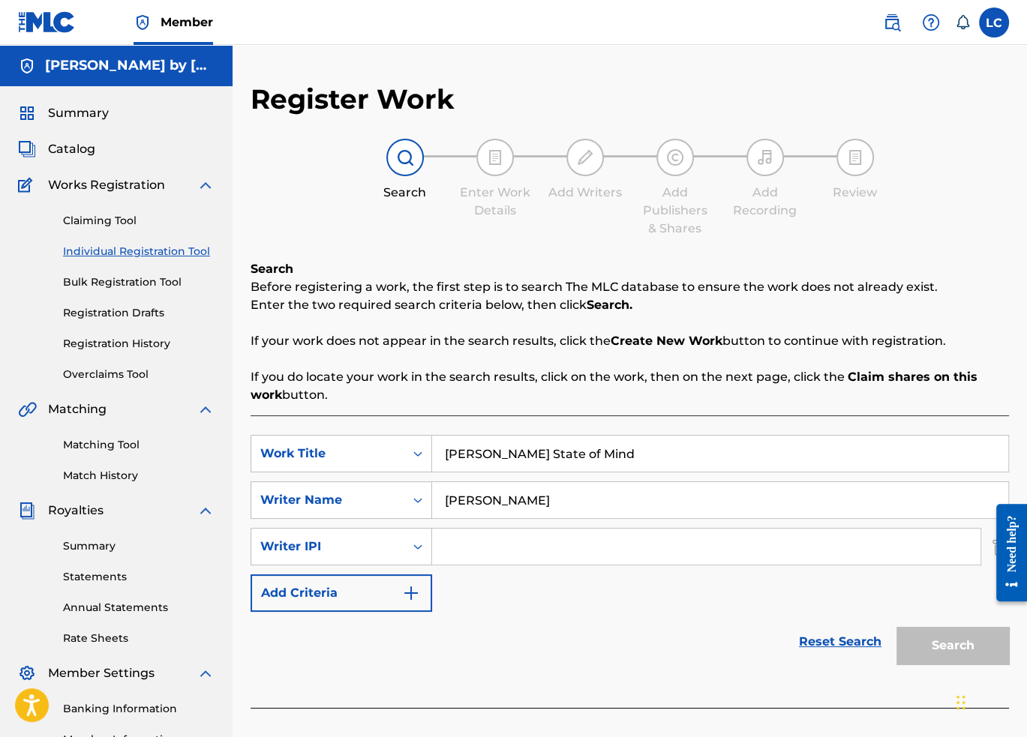
click at [532, 551] on input "Search Form" at bounding box center [706, 547] width 548 height 36
paste input "7981072"
type input "7981072"
click at [400, 599] on button "Add Criteria" at bounding box center [342, 594] width 182 height 38
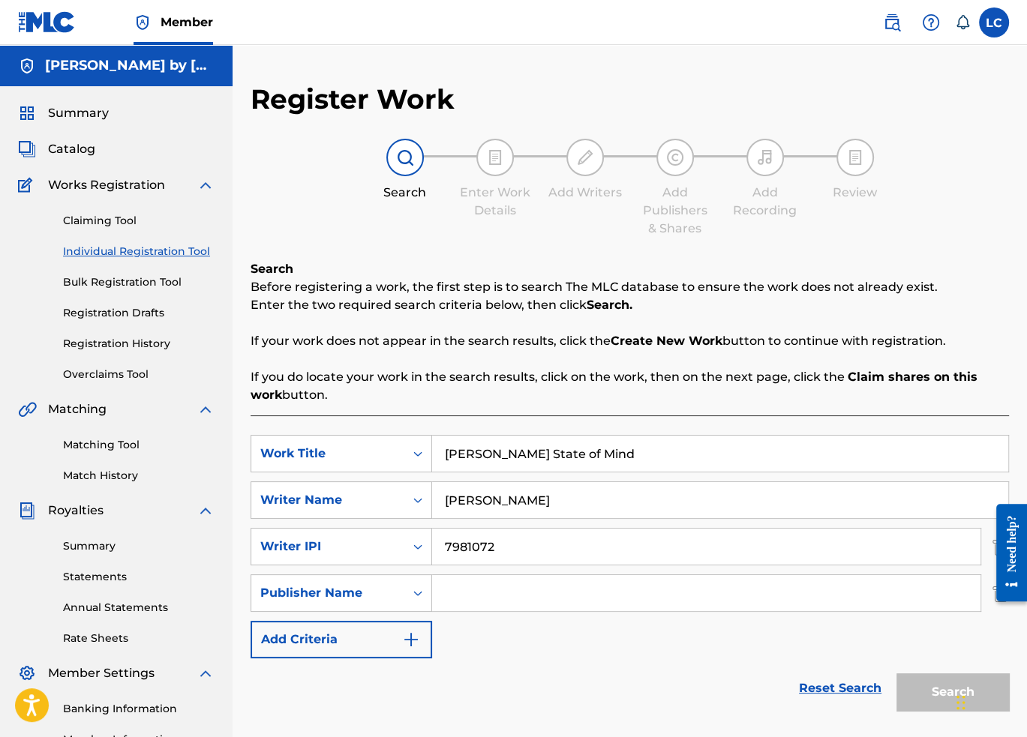
click at [465, 592] on input "Search Form" at bounding box center [706, 593] width 548 height 36
paste input "[PERSON_NAME] by [PERSON_NAME]"
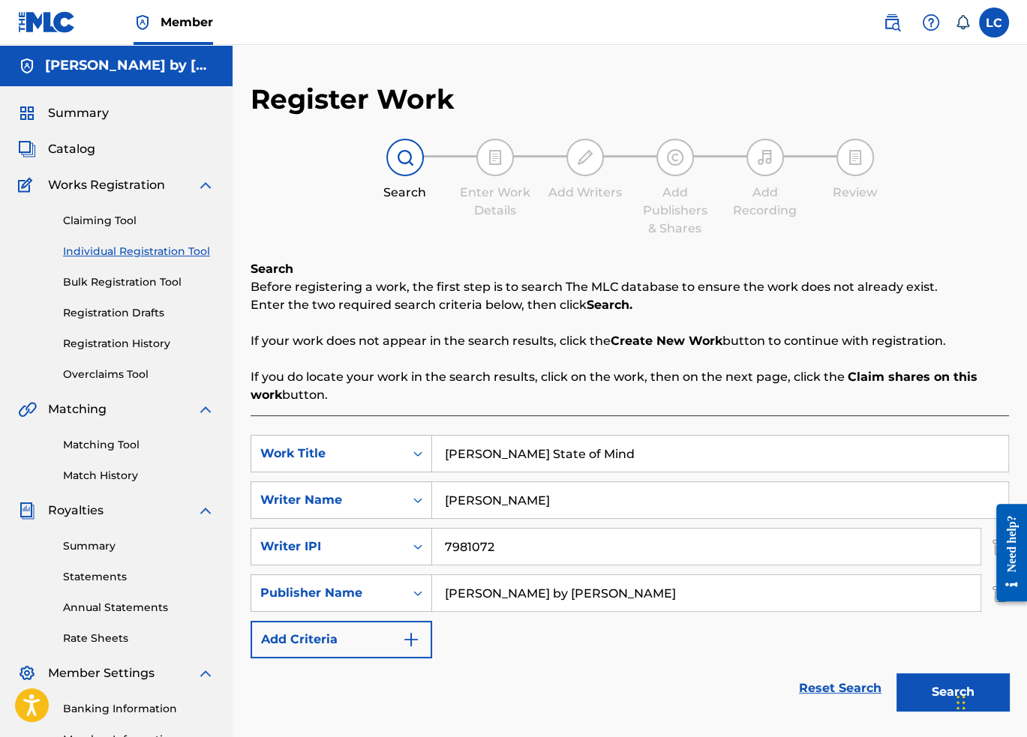
type input "[PERSON_NAME] by [PERSON_NAME]"
click at [414, 641] on img "Search Form" at bounding box center [411, 640] width 18 height 18
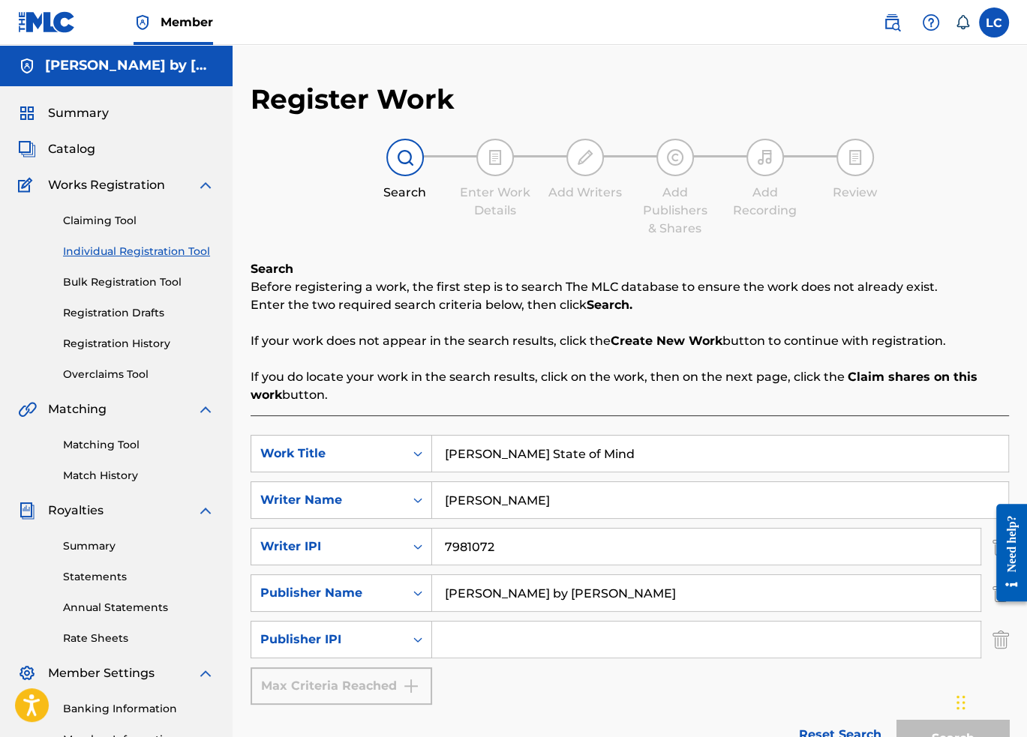
click at [525, 634] on input "Search Form" at bounding box center [706, 640] width 548 height 36
paste input "7981070"
type input "7981070"
click at [417, 686] on div "Max Criteria Reached" at bounding box center [342, 687] width 182 height 38
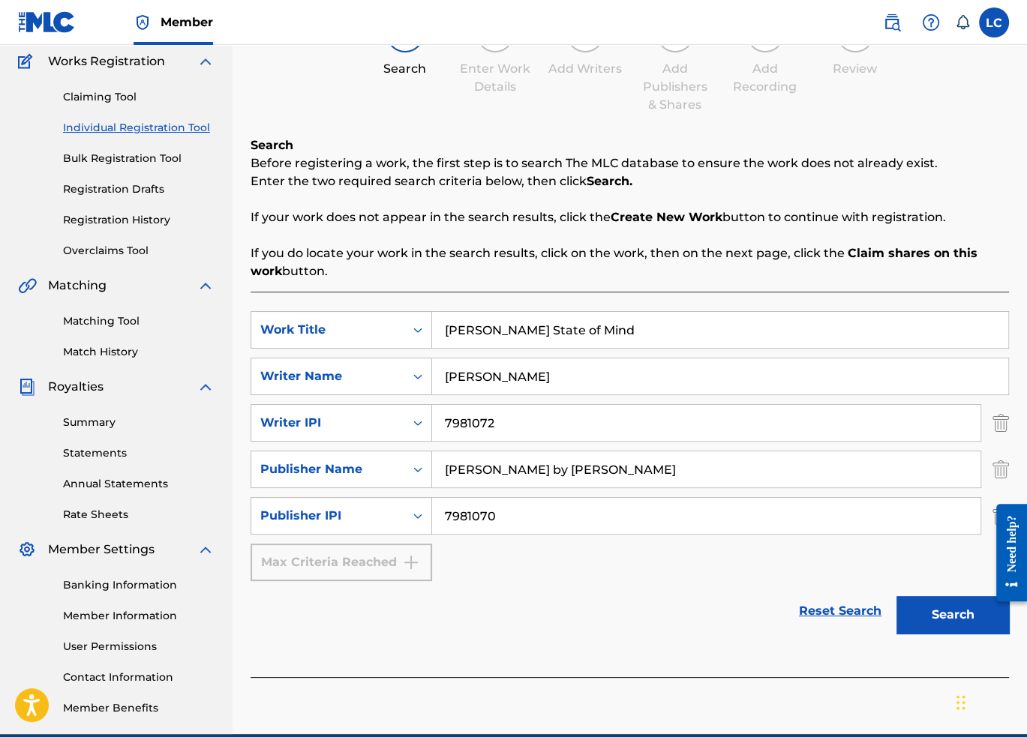
scroll to position [117, 0]
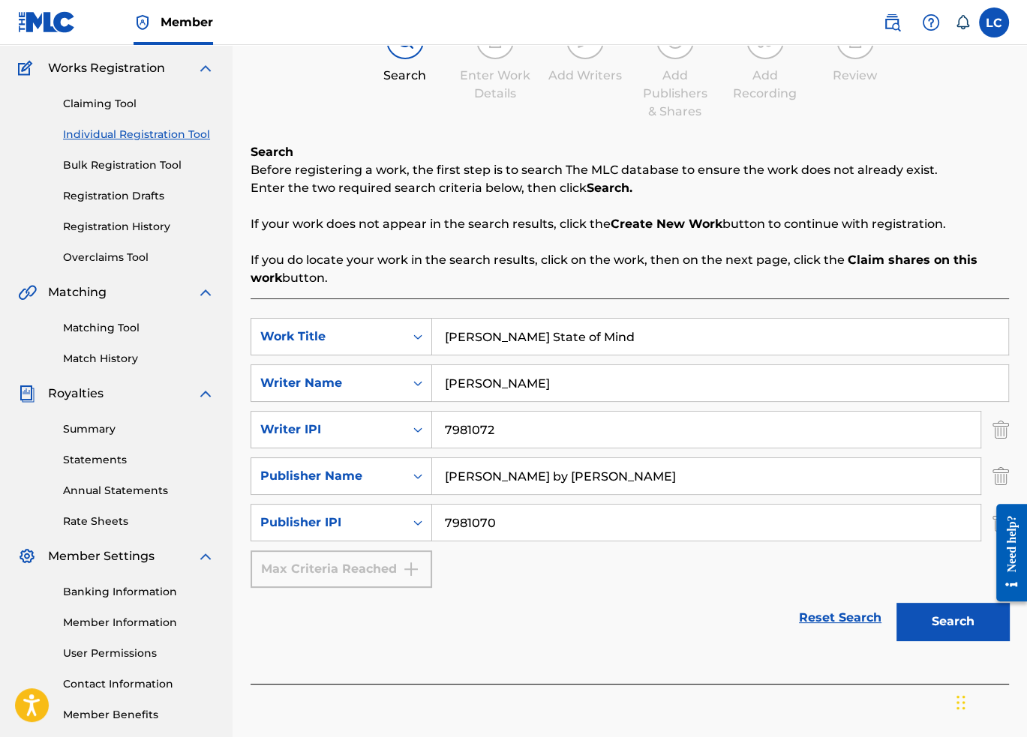
click at [959, 624] on button "Search" at bounding box center [952, 622] width 113 height 38
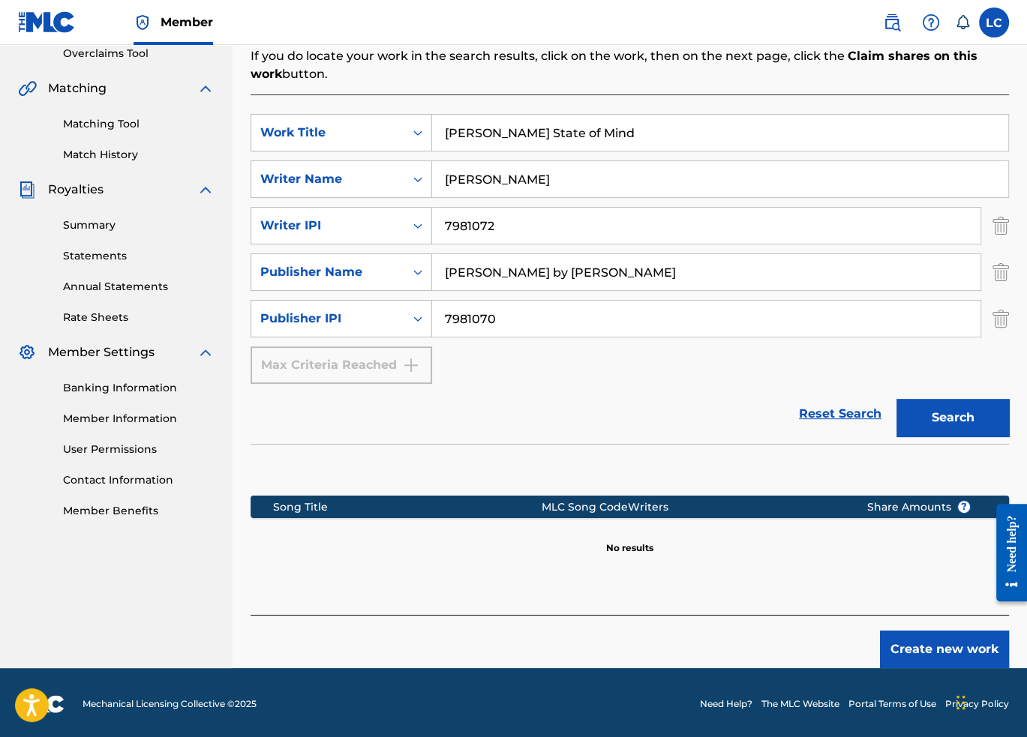
scroll to position [323, 0]
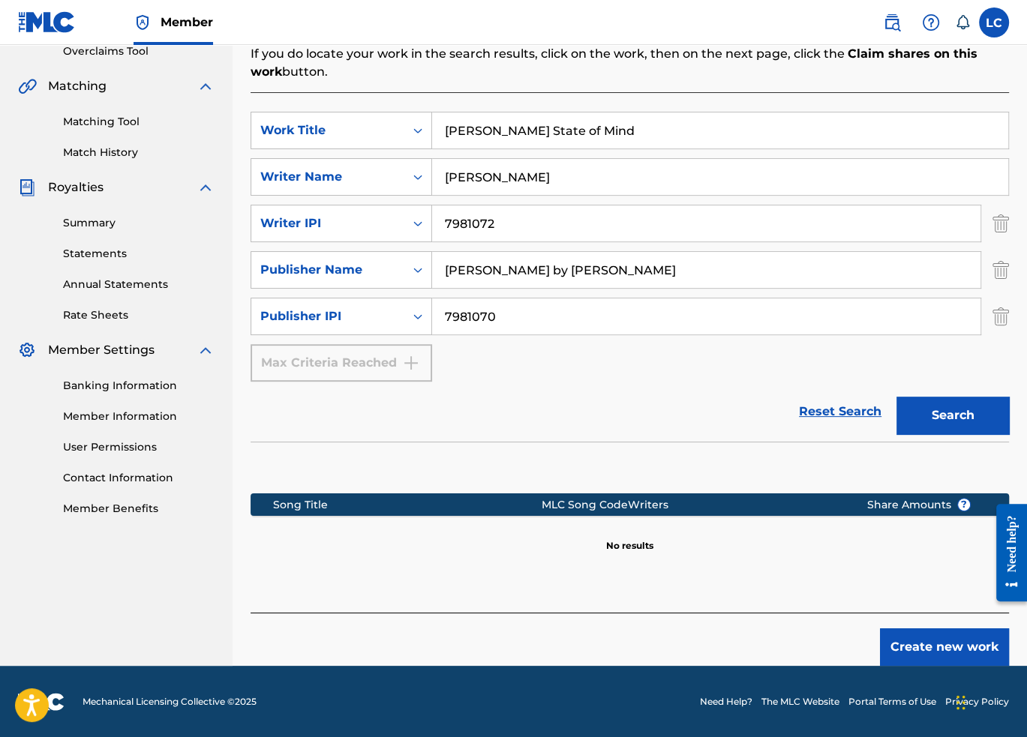
click at [925, 644] on button "Create new work" at bounding box center [944, 648] width 129 height 38
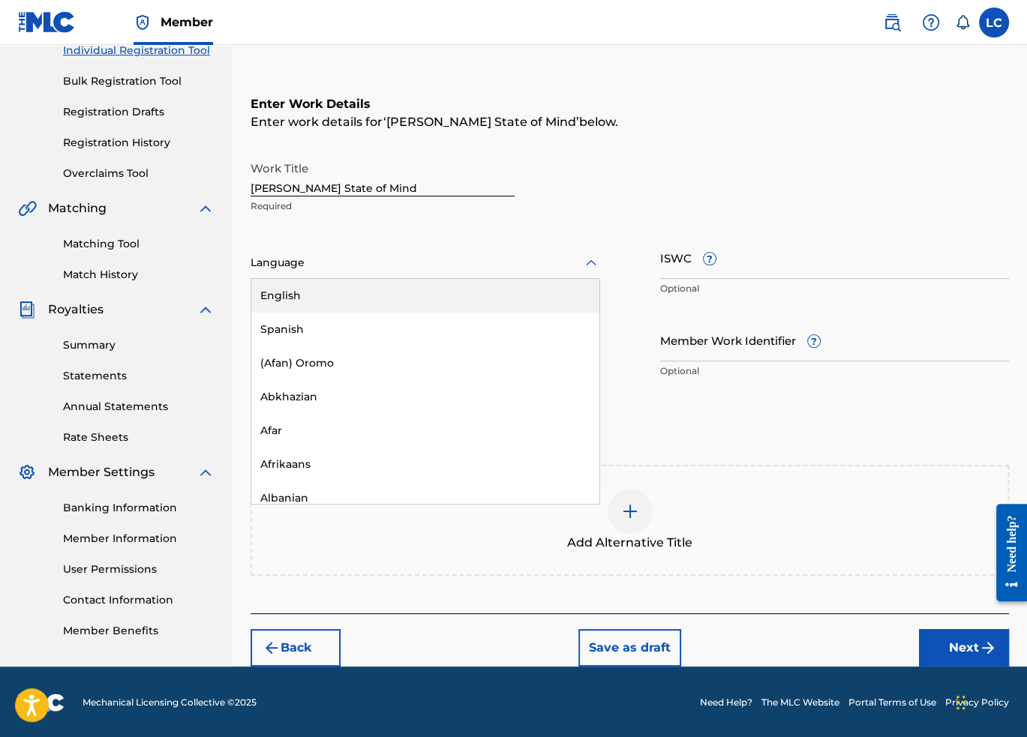
click at [589, 261] on icon at bounding box center [591, 263] width 18 height 18
click at [537, 284] on div "English" at bounding box center [425, 296] width 348 height 34
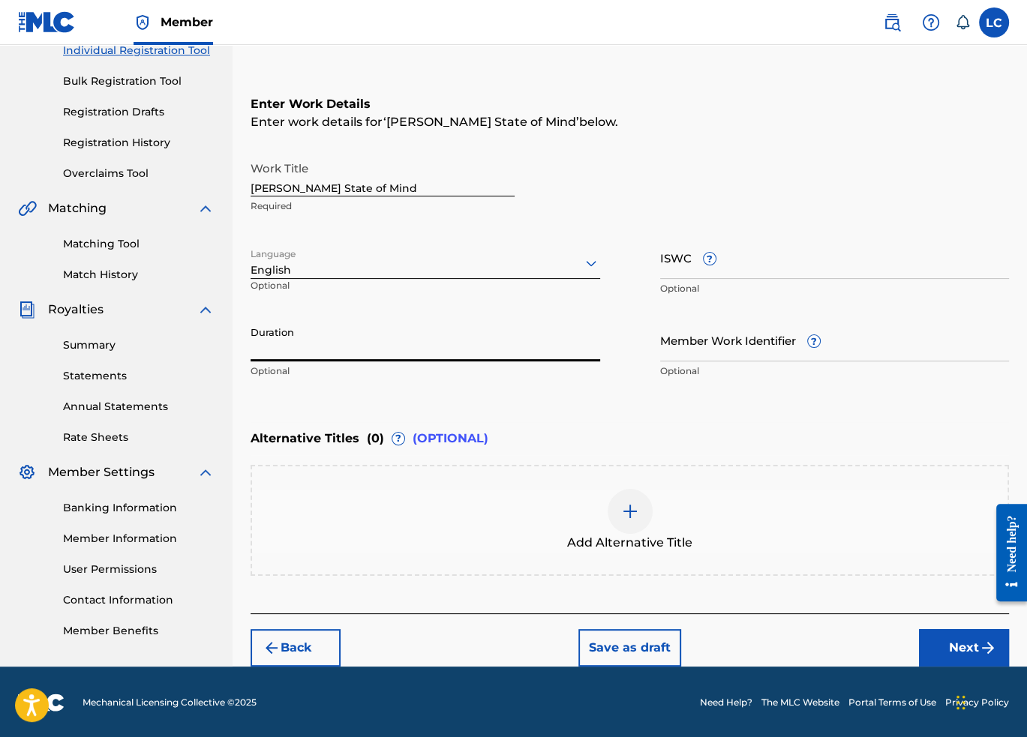
click at [566, 347] on input "Duration" at bounding box center [426, 340] width 350 height 43
click at [949, 650] on button "Next" at bounding box center [964, 648] width 90 height 38
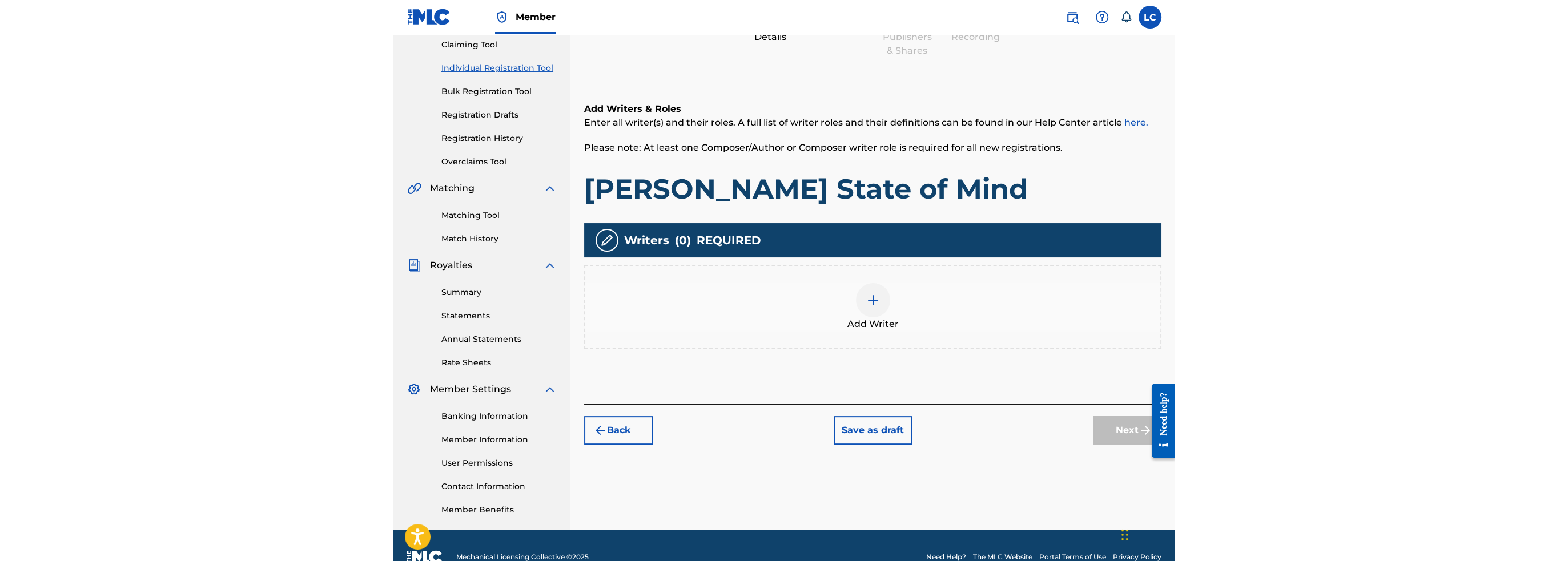
scroll to position [146, 0]
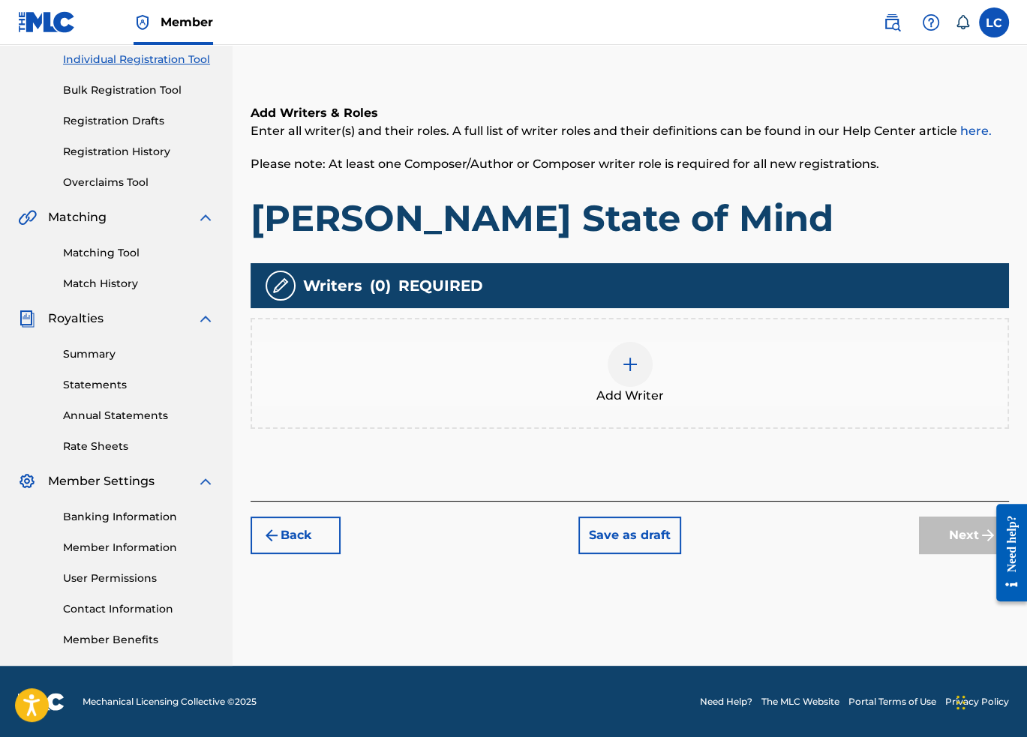
click at [643, 376] on div at bounding box center [630, 364] width 45 height 45
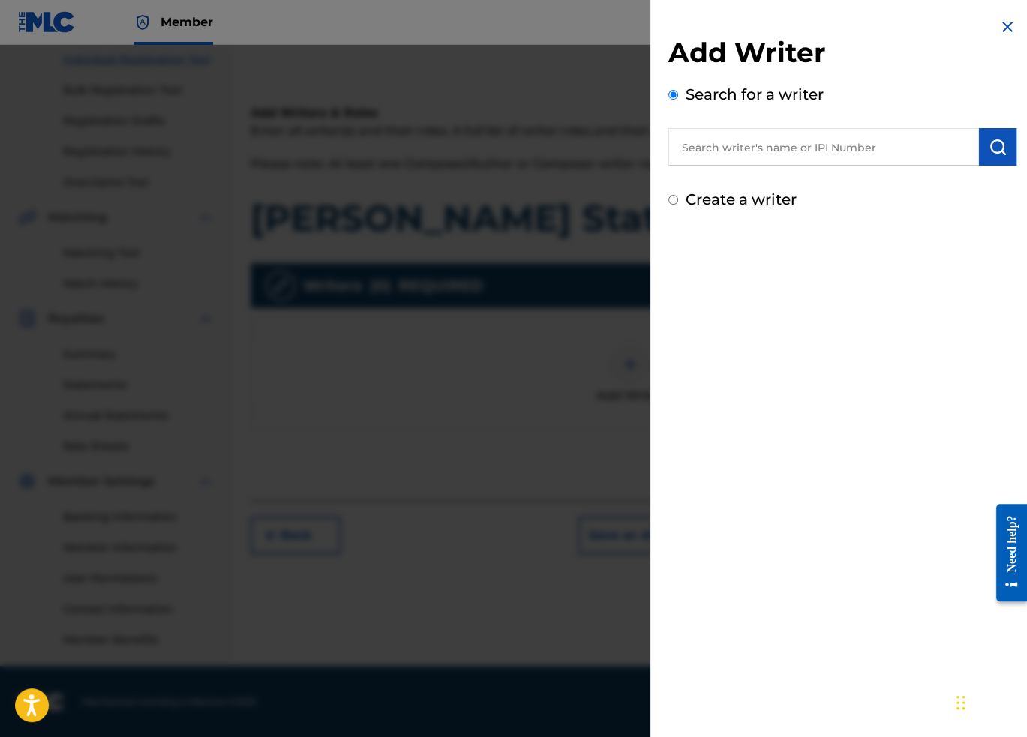
click at [673, 200] on input "Create a writer" at bounding box center [673, 200] width 10 height 10
radio input "false"
radio input "true"
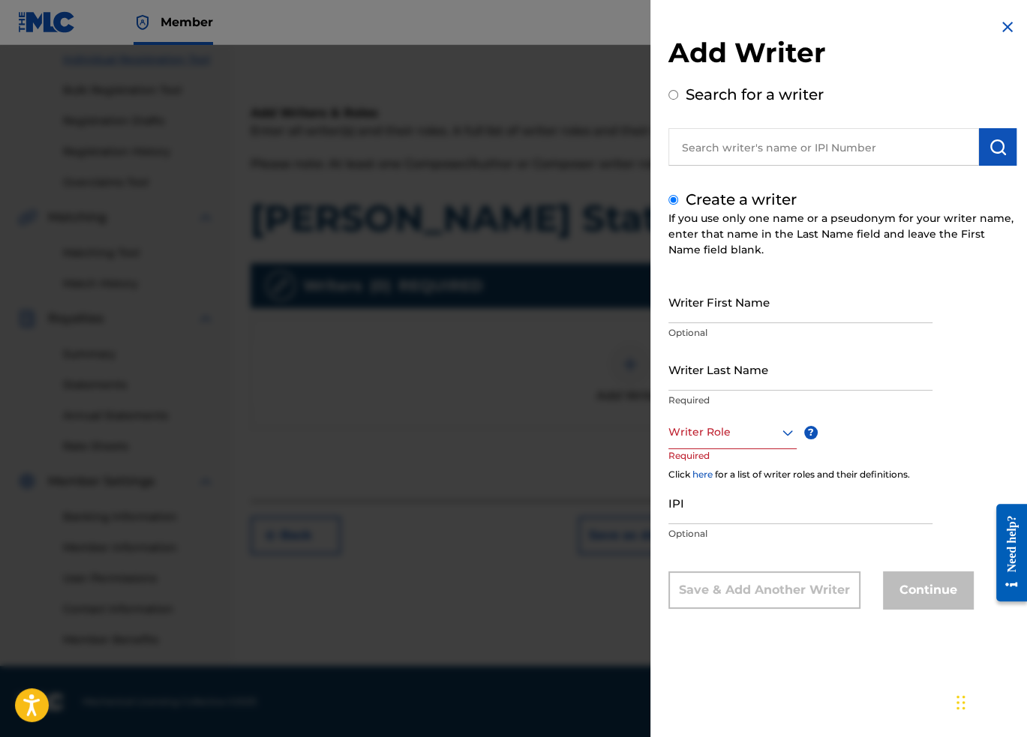
click at [750, 306] on input "Writer First Name" at bounding box center [800, 302] width 264 height 43
click at [998, 29] on img at bounding box center [1007, 27] width 18 height 18
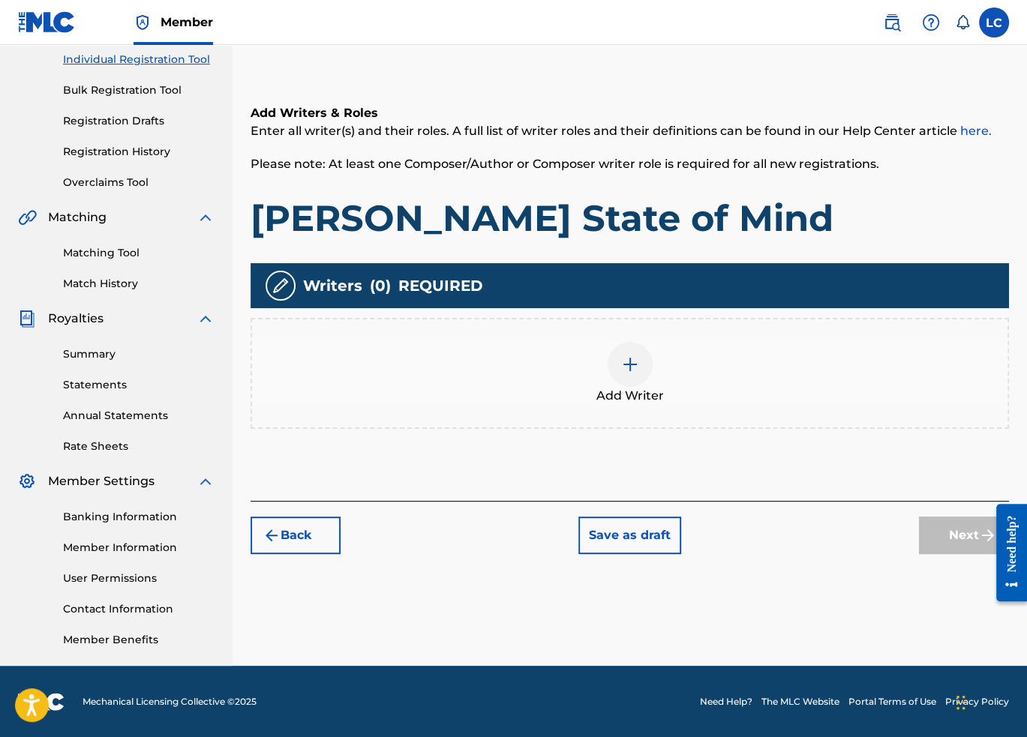
click at [621, 370] on img at bounding box center [630, 365] width 18 height 18
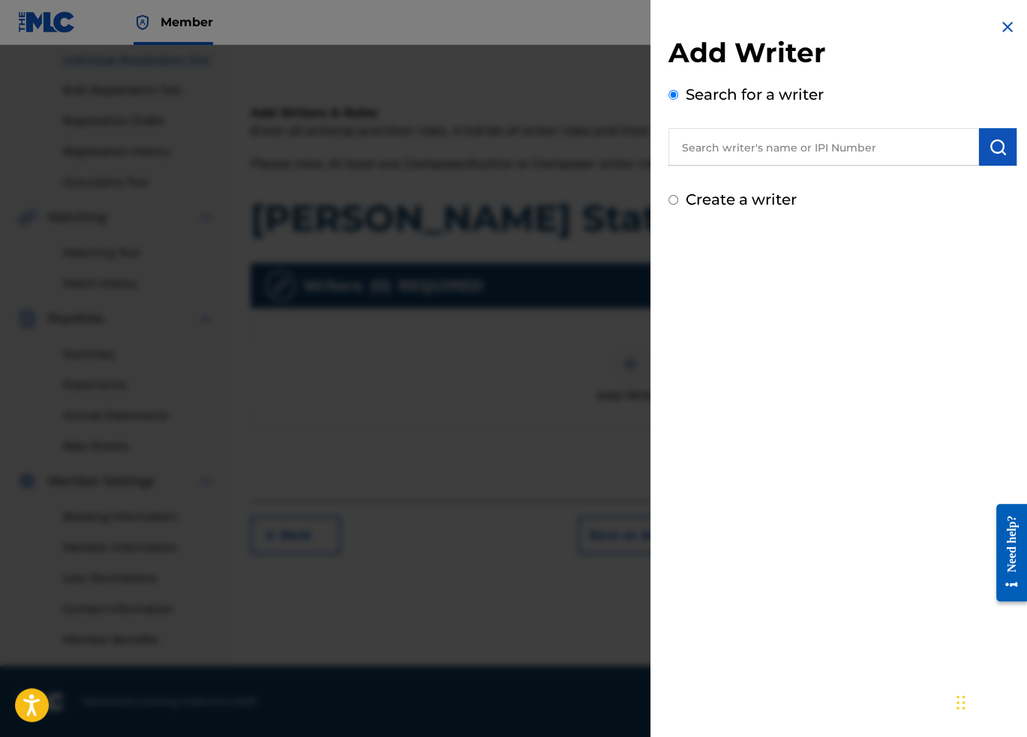
click at [752, 146] on input "text" at bounding box center [823, 147] width 311 height 38
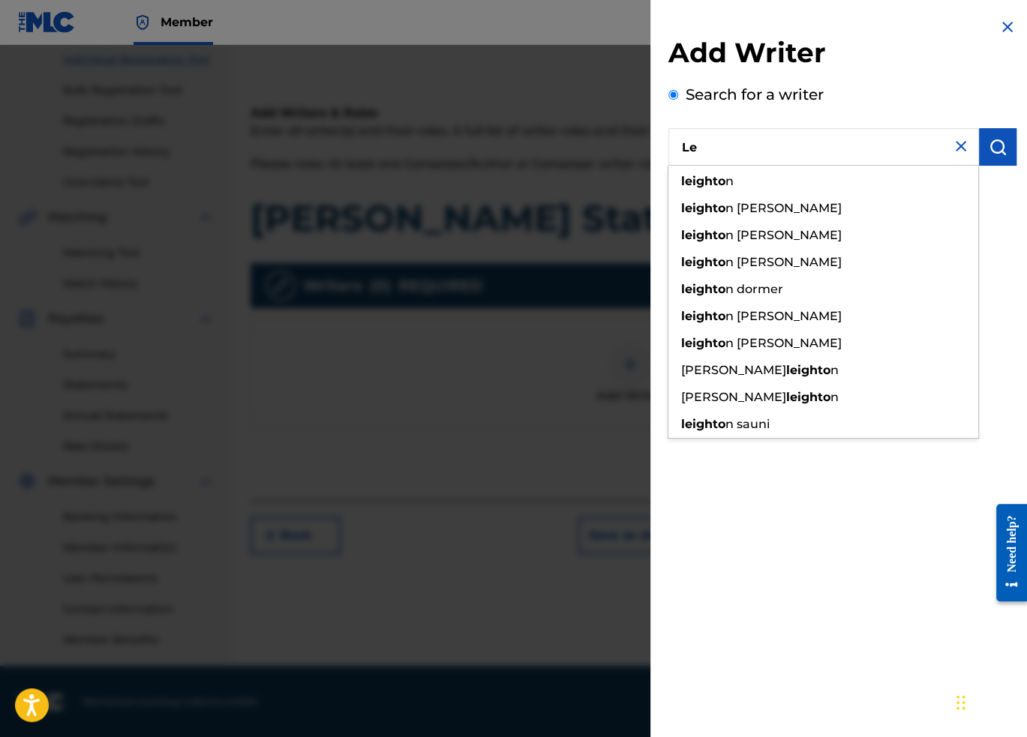
type input "L"
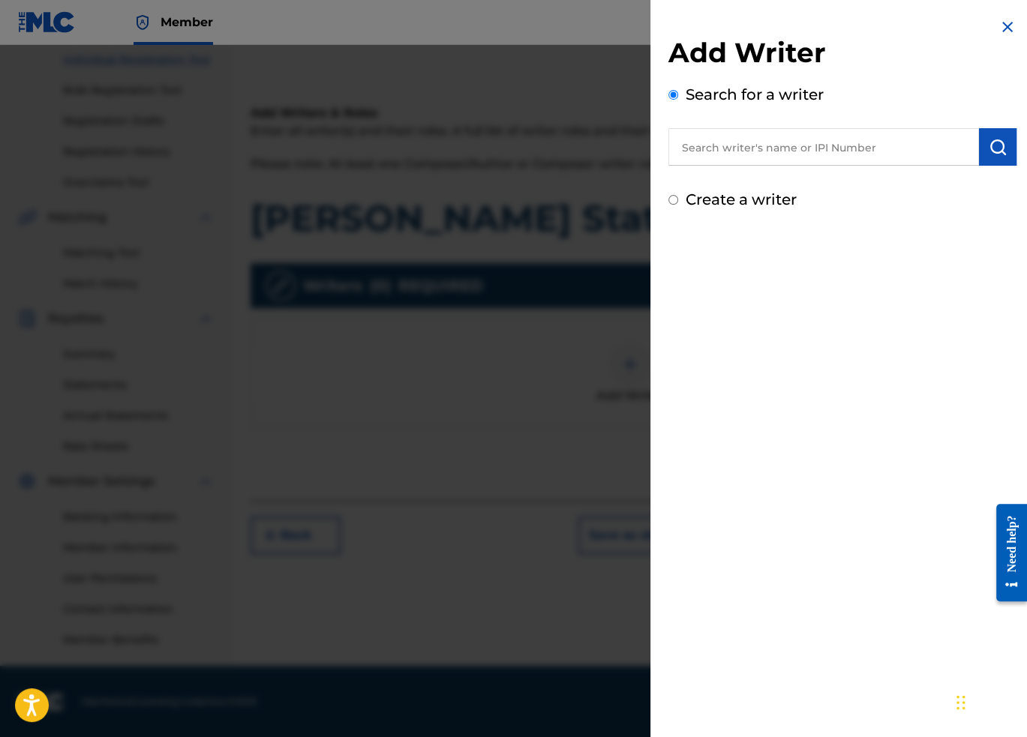
click at [845, 152] on input "text" at bounding box center [823, 147] width 311 height 38
paste input "7981072"
type input "7981072"
click at [979, 148] on button "submit" at bounding box center [998, 147] width 38 height 38
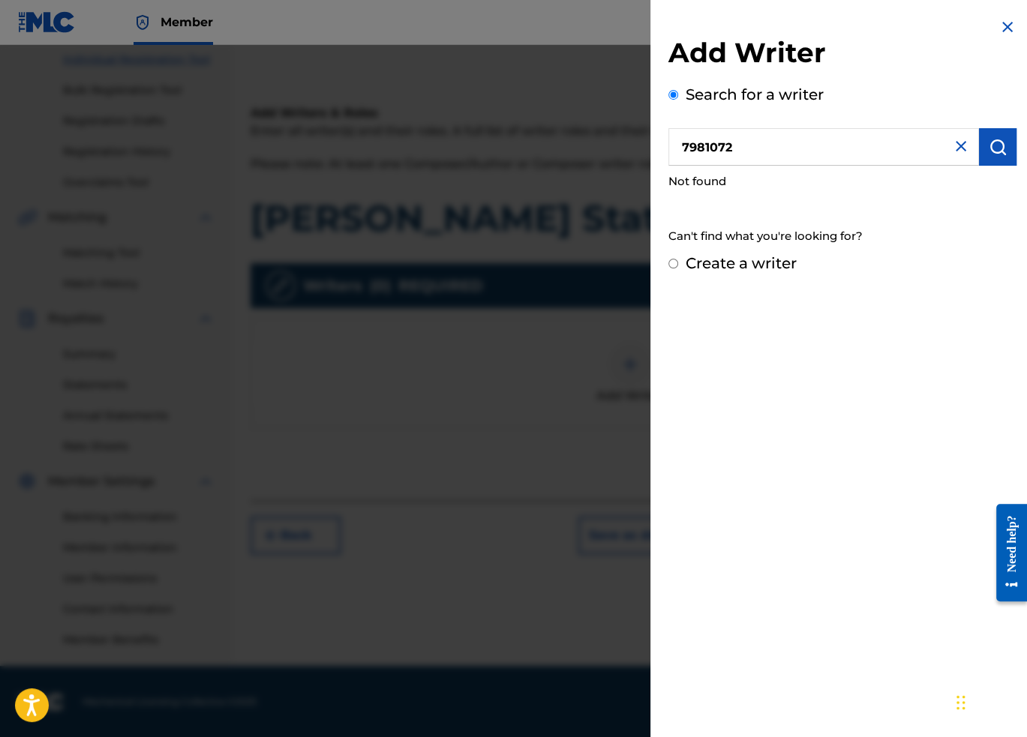
click at [998, 31] on img at bounding box center [1007, 27] width 18 height 18
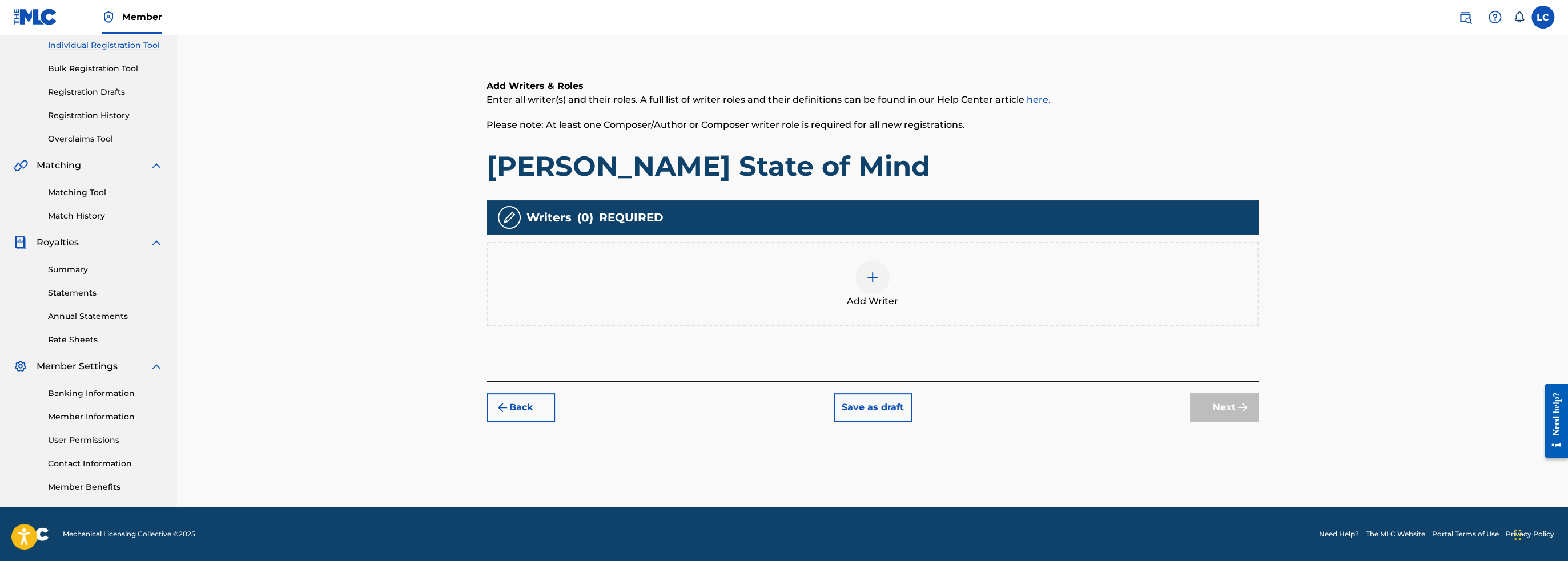
scroll to position [0, 0]
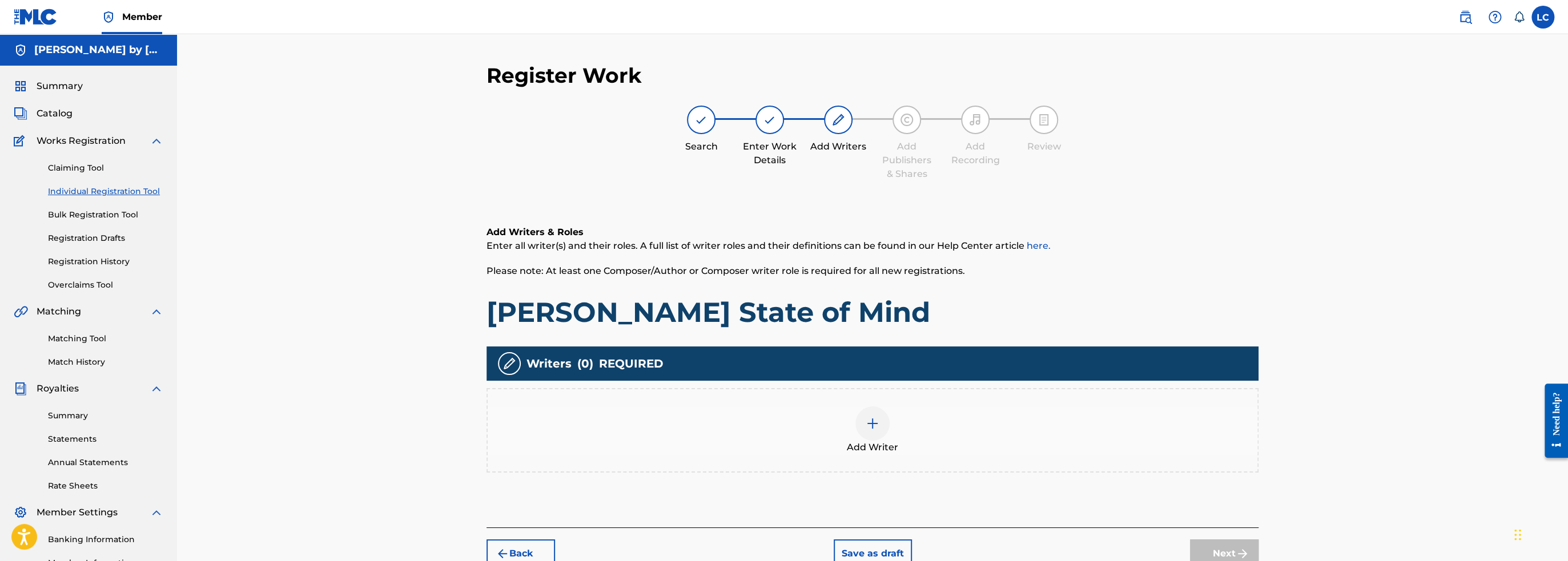
click at [62, 84] on span "Summary" at bounding box center [59, 86] width 46 height 14
